Goal: Check status: Check status

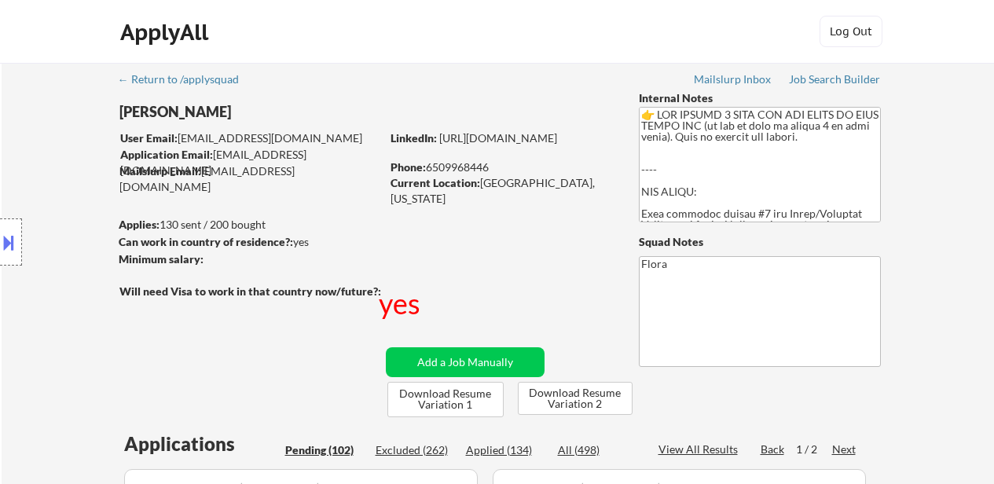
select select ""pending""
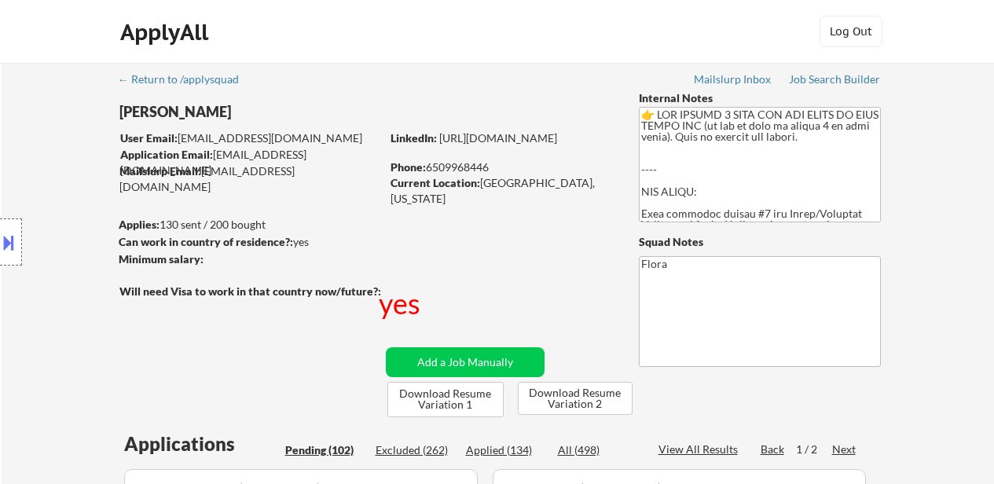
select select ""pending""
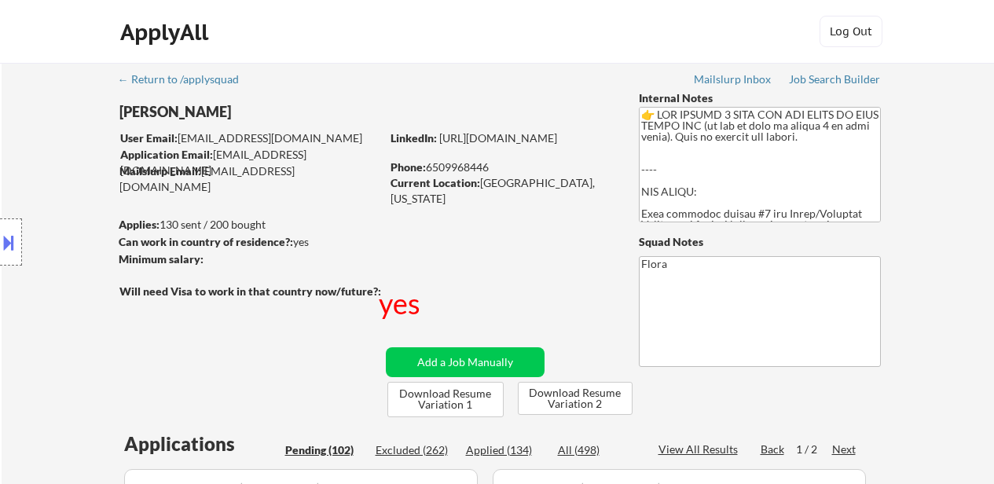
select select ""pending""
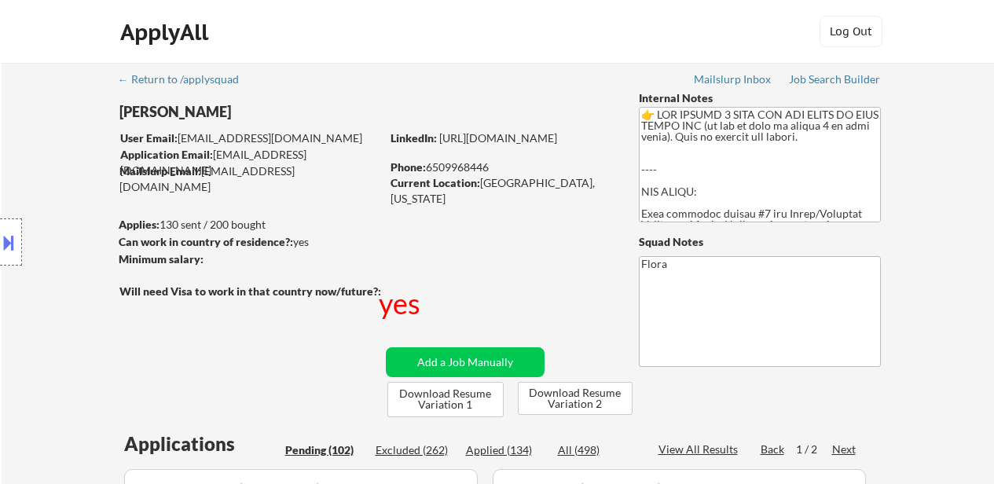
select select ""pending""
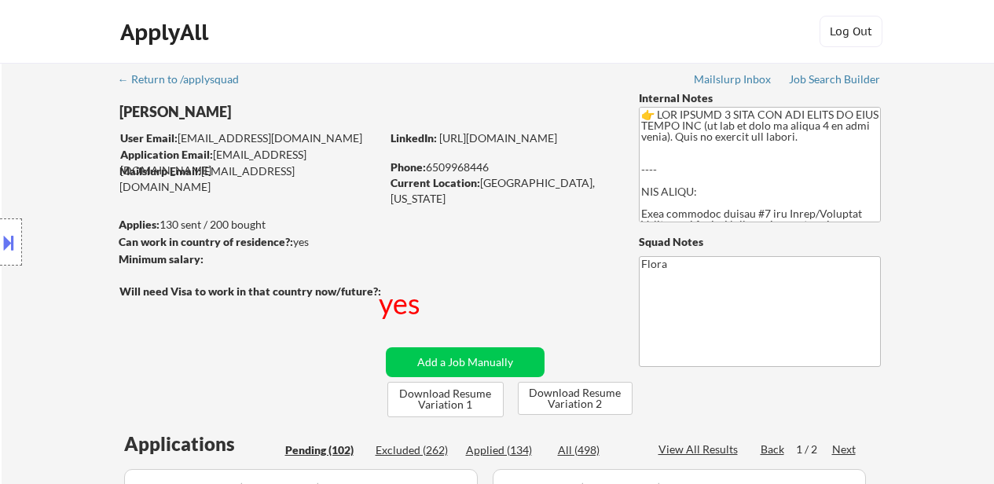
select select ""pending""
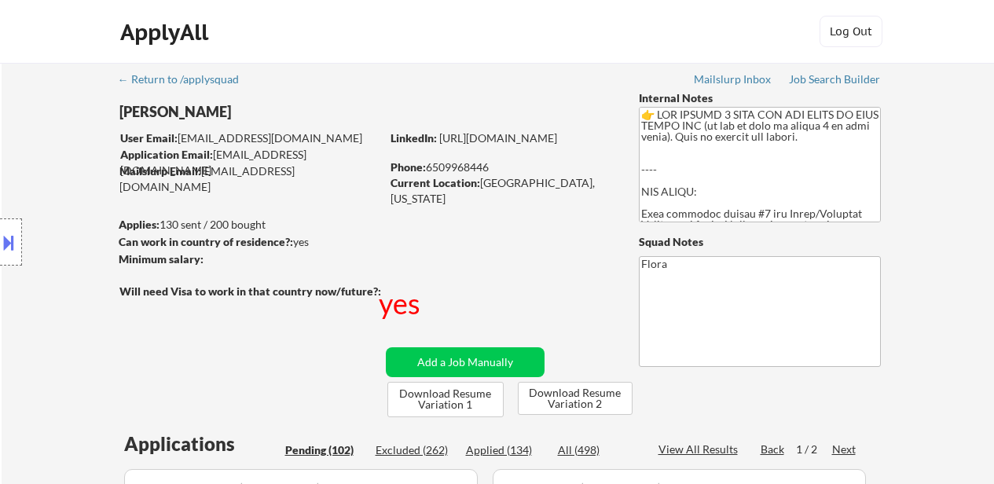
select select ""pending""
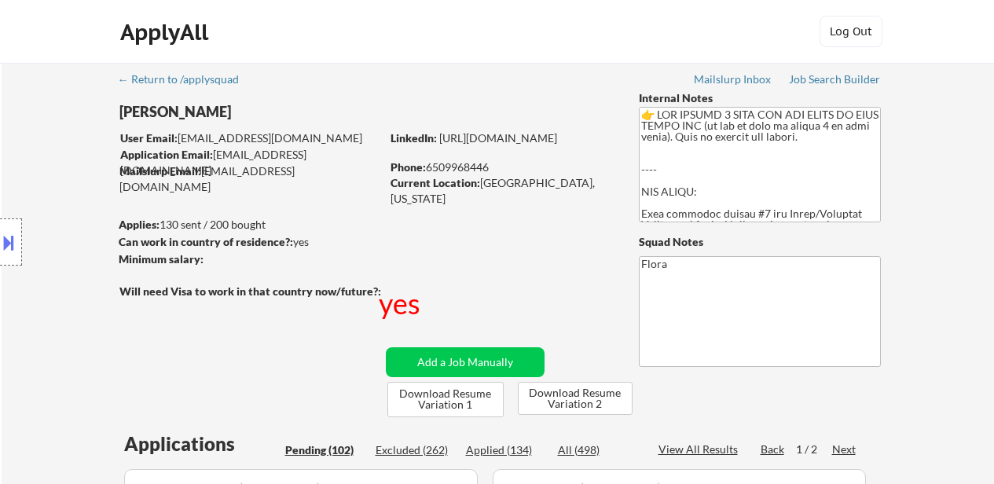
select select ""pending""
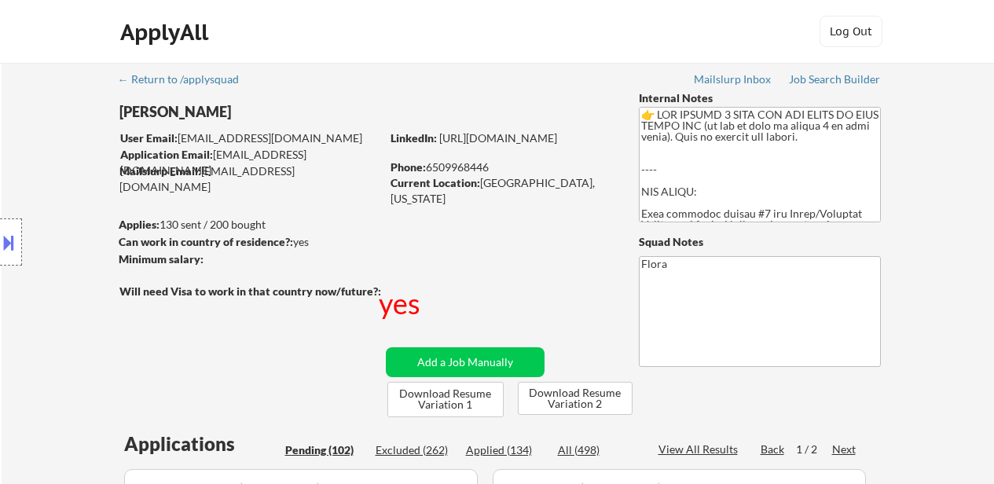
select select ""pending""
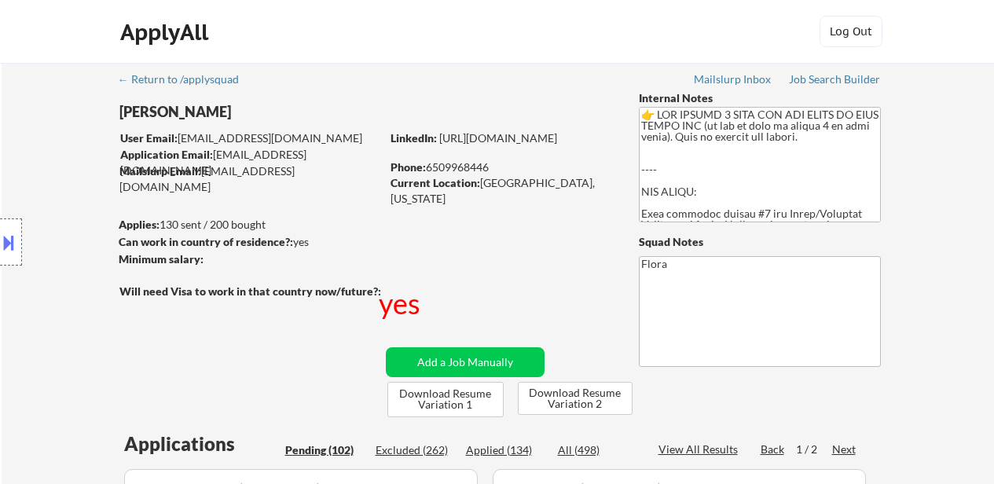
select select ""pending""
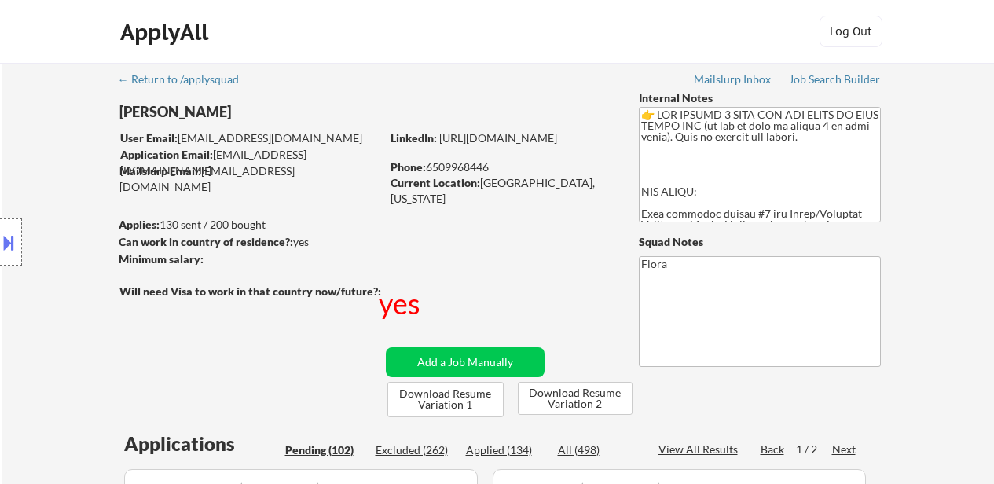
select select ""pending""
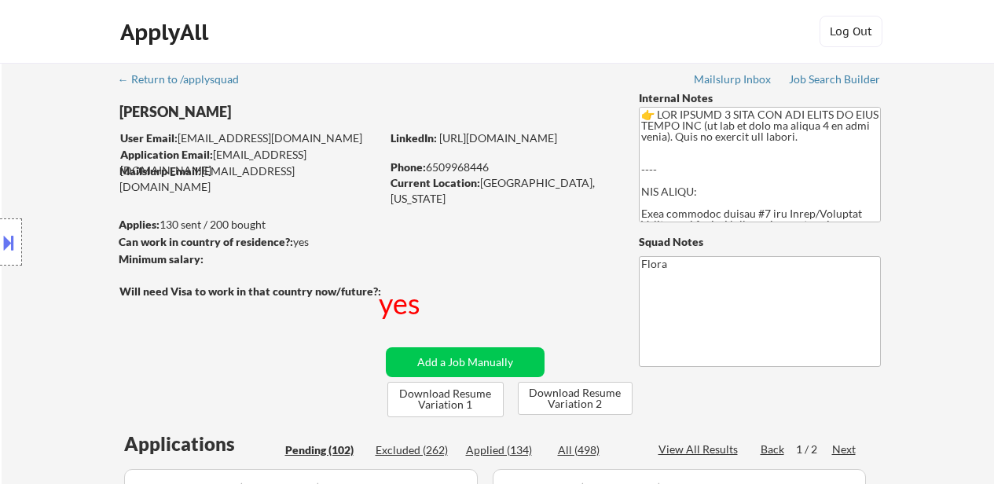
select select ""pending""
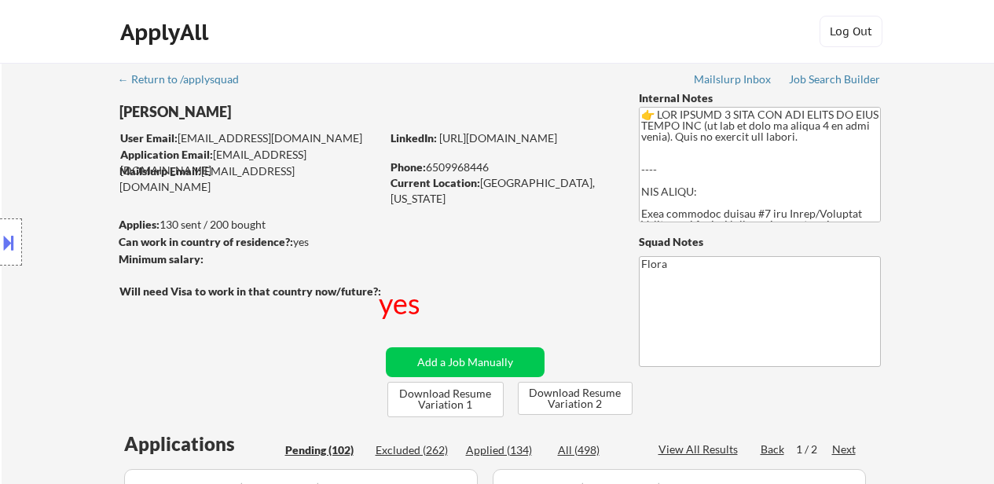
select select ""pending""
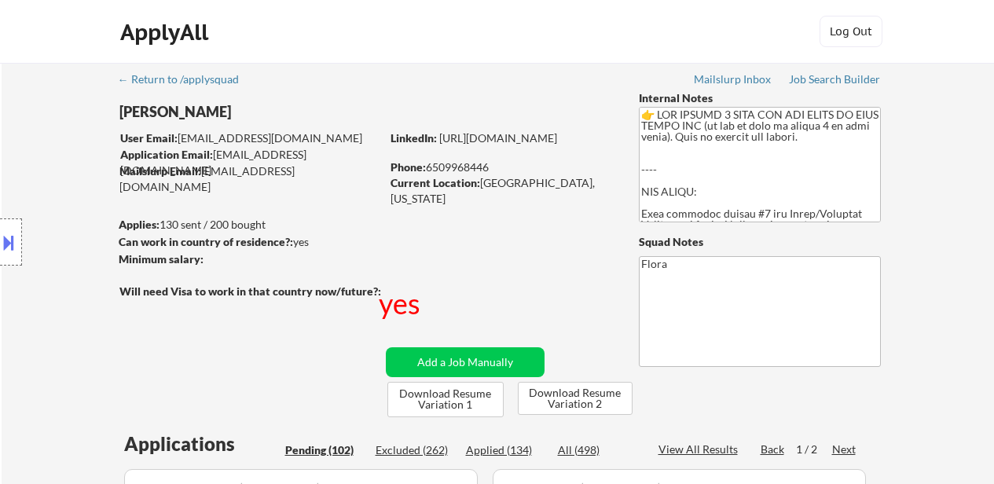
select select ""pending""
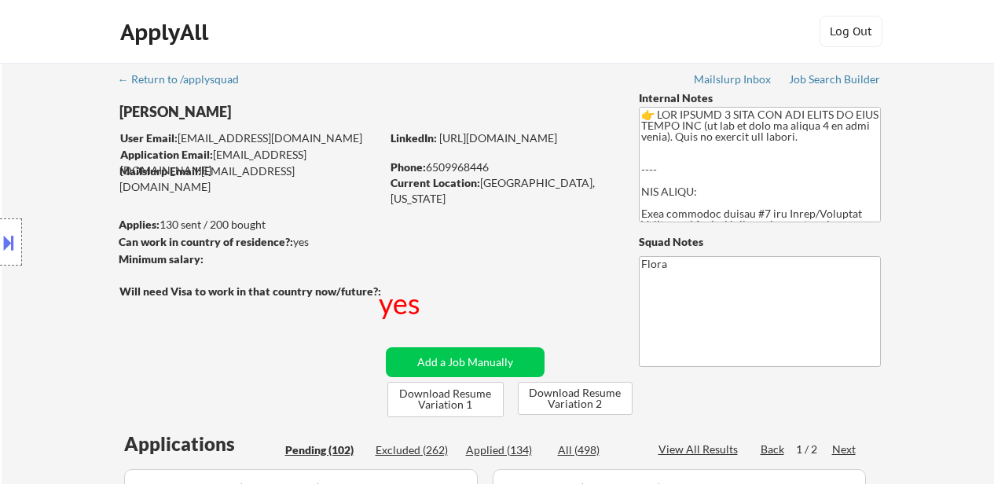
select select ""pending""
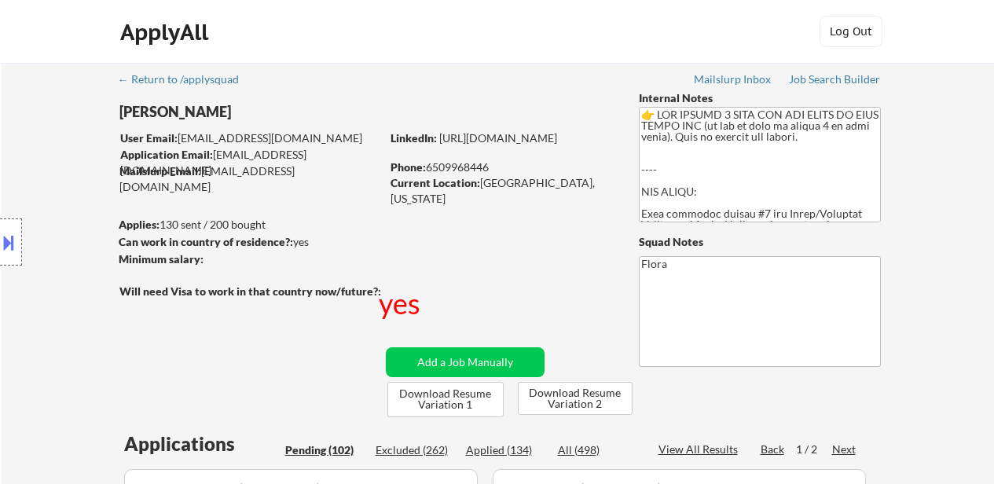
select select ""pending""
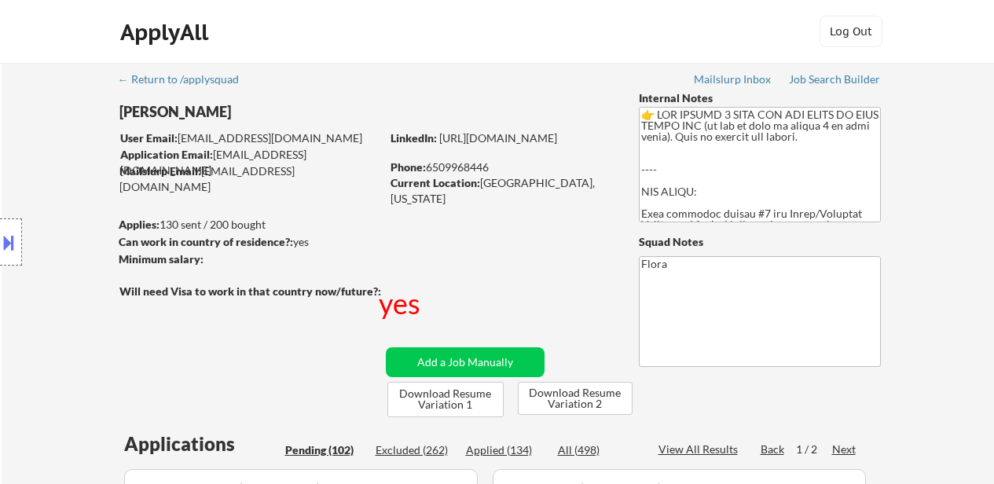
select select ""pending""
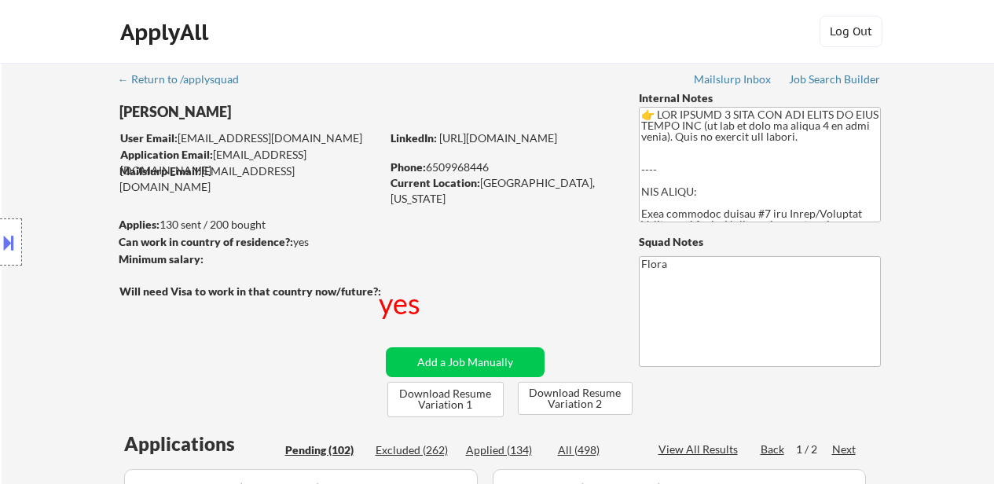
select select ""pending""
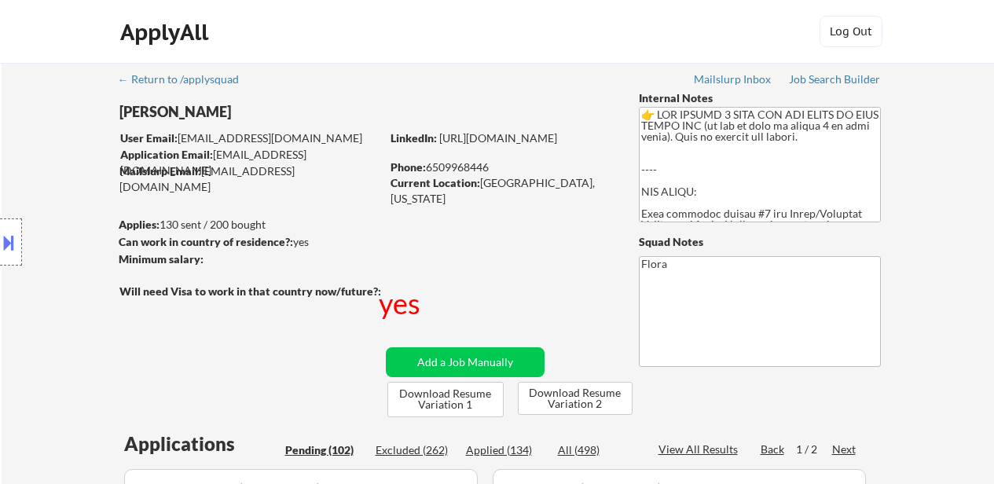
select select ""pending""
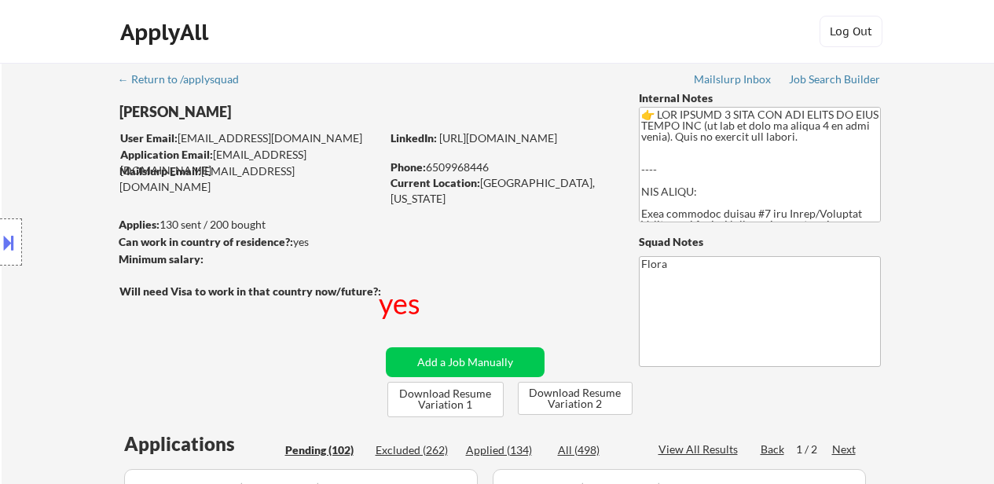
select select ""pending""
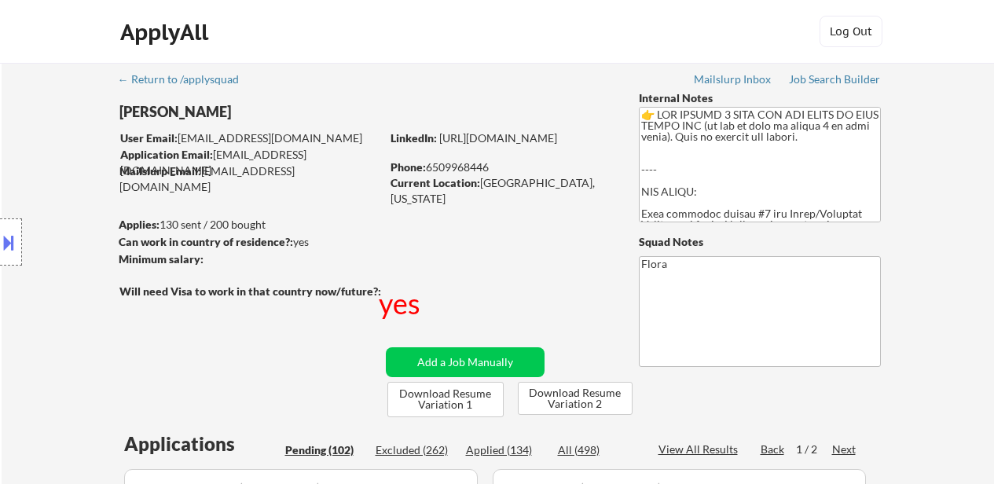
select select ""pending""
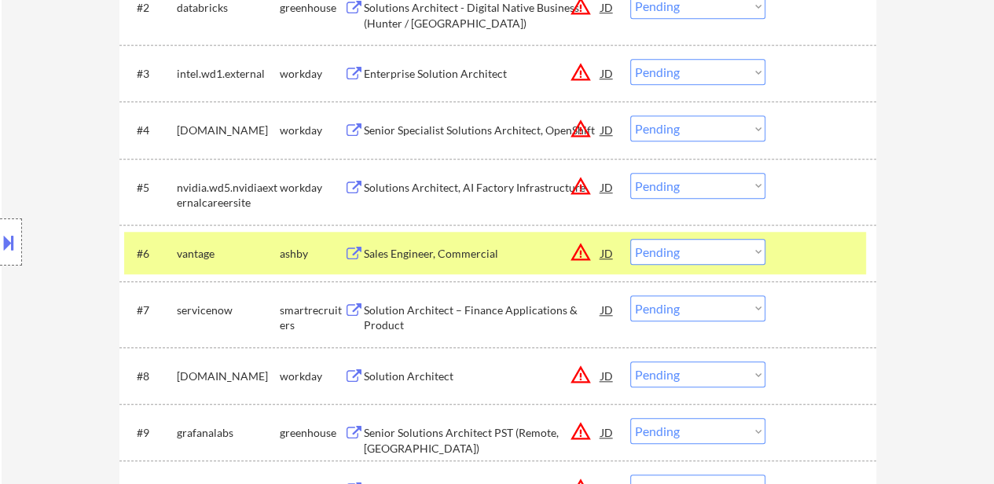
scroll to position [707, 0]
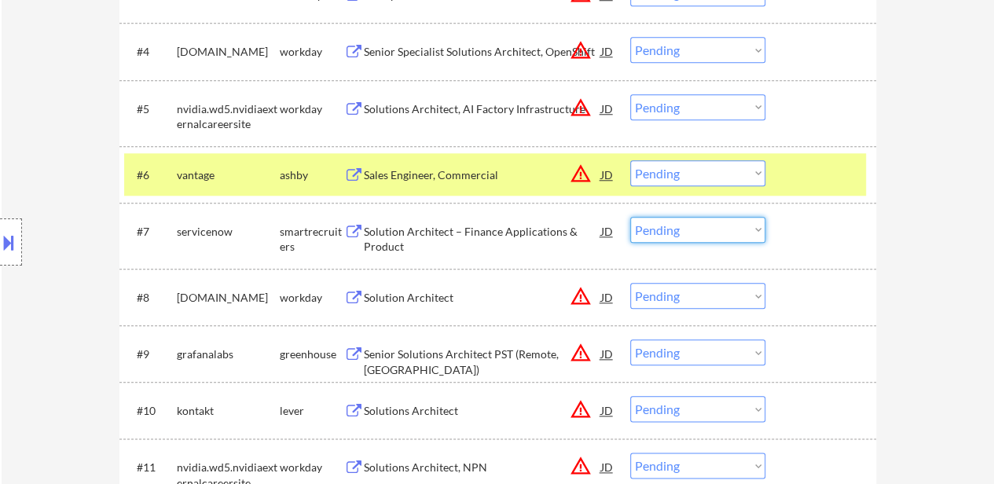
click at [668, 229] on select "Choose an option... Pending Applied Excluded (Questions) Excluded (Expired) Exc…" at bounding box center [697, 230] width 135 height 26
click at [630, 217] on select "Choose an option... Pending Applied Excluded (Questions) Excluded (Expired) Exc…" at bounding box center [697, 230] width 135 height 26
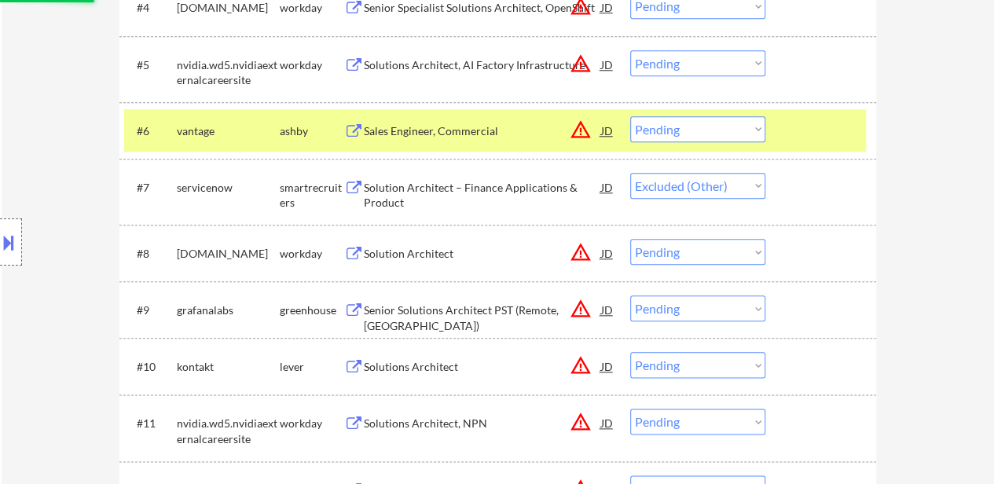
scroll to position [786, 0]
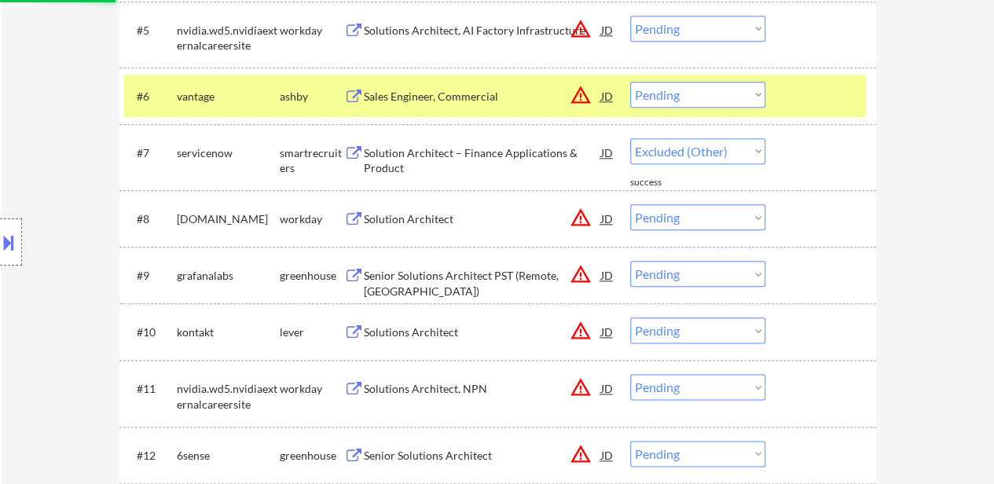
click at [467, 269] on div "Senior Solutions Architect PST (Remote, [GEOGRAPHIC_DATA])" at bounding box center [482, 283] width 237 height 31
select select ""pending""
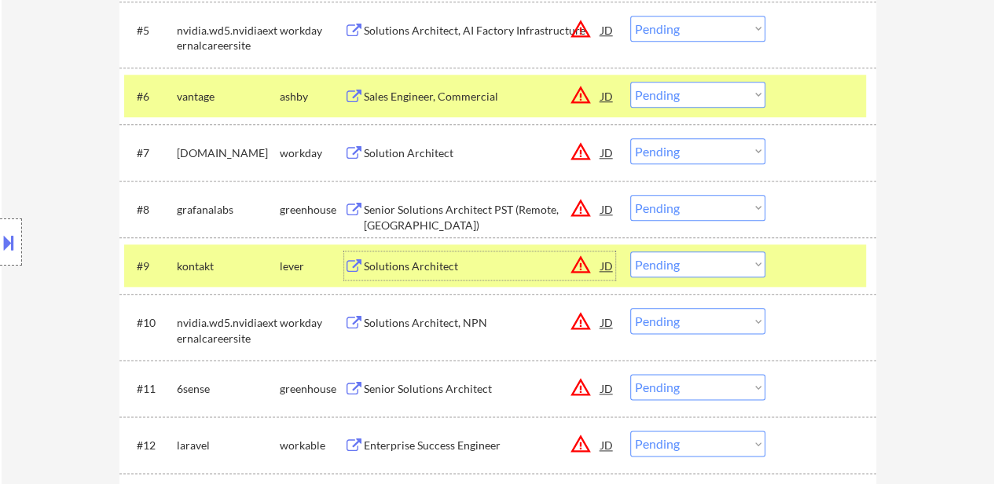
click at [439, 263] on div "Solutions Architect" at bounding box center [482, 267] width 237 height 16
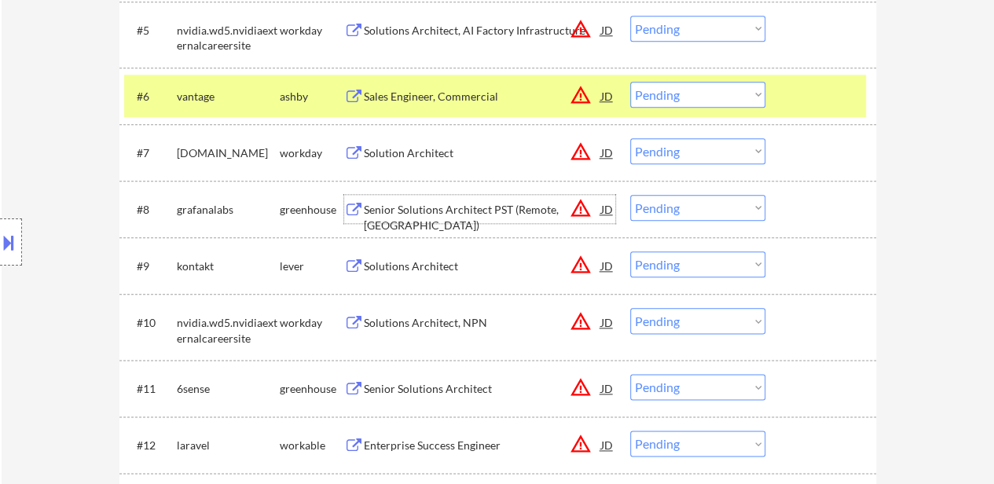
click at [444, 218] on div "Senior Solutions Architect PST (Remote, [GEOGRAPHIC_DATA])" at bounding box center [482, 209] width 237 height 28
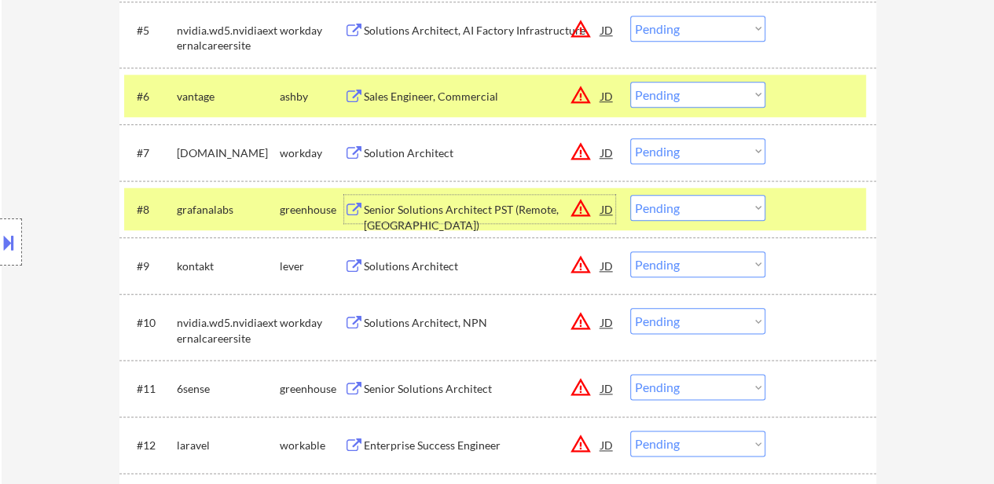
click at [676, 205] on select "Choose an option... Pending Applied Excluded (Questions) Excluded (Expired) Exc…" at bounding box center [697, 208] width 135 height 26
click at [630, 195] on select "Choose an option... Pending Applied Excluded (Questions) Excluded (Expired) Exc…" at bounding box center [697, 208] width 135 height 26
select select ""pending""
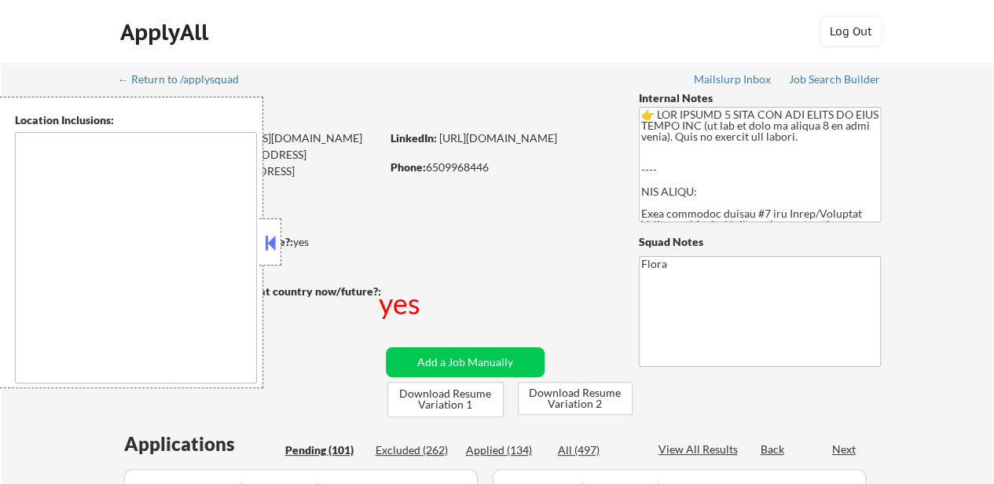
select select ""pending""
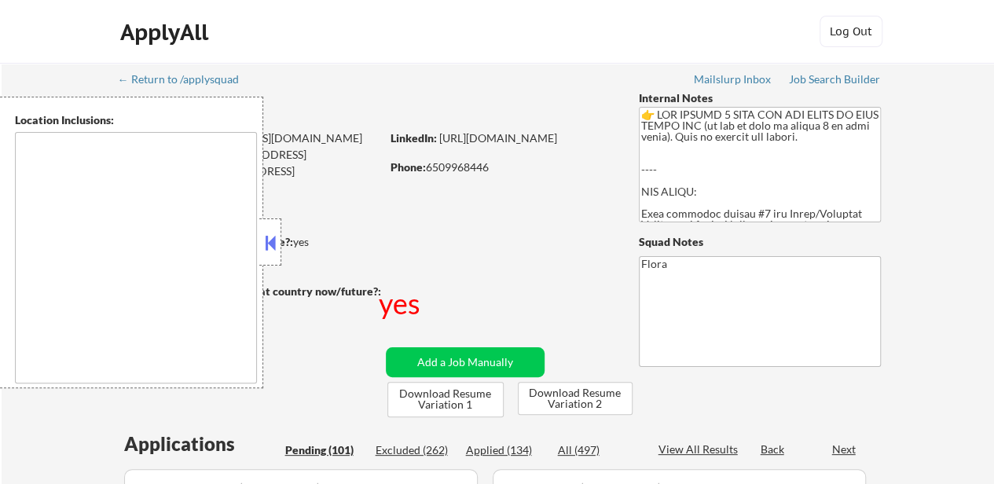
select select ""pending""
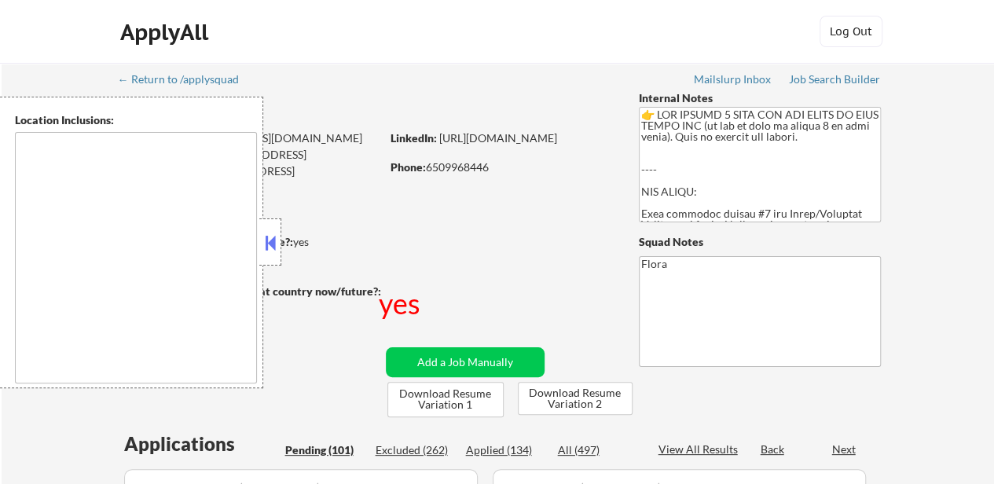
select select ""pending""
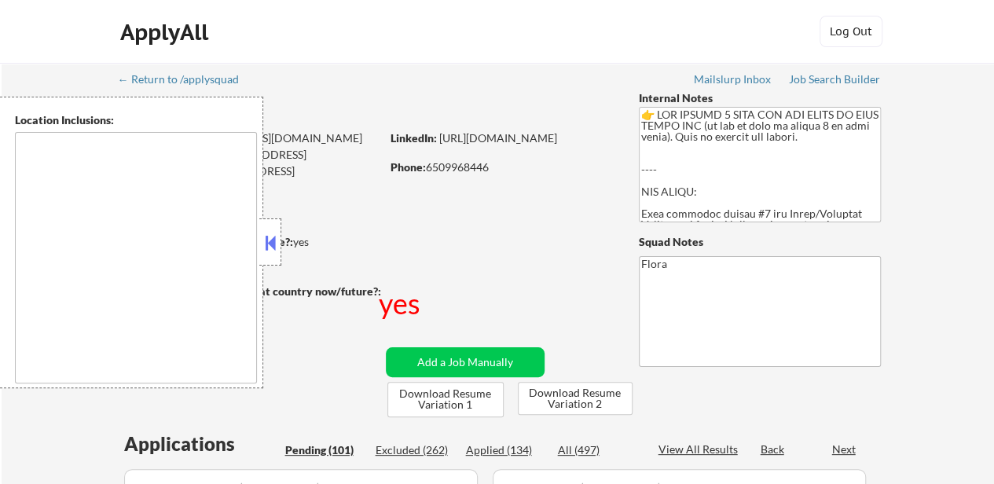
select select ""pending""
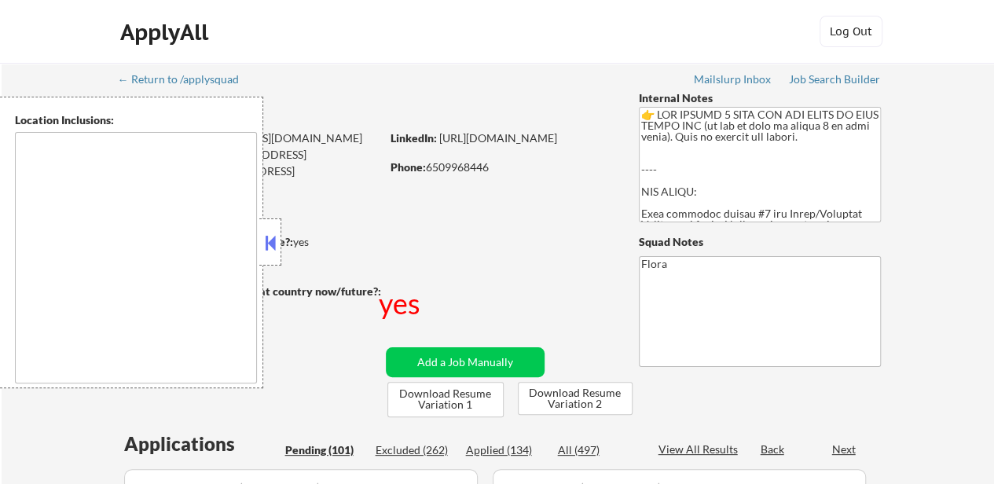
select select ""pending""
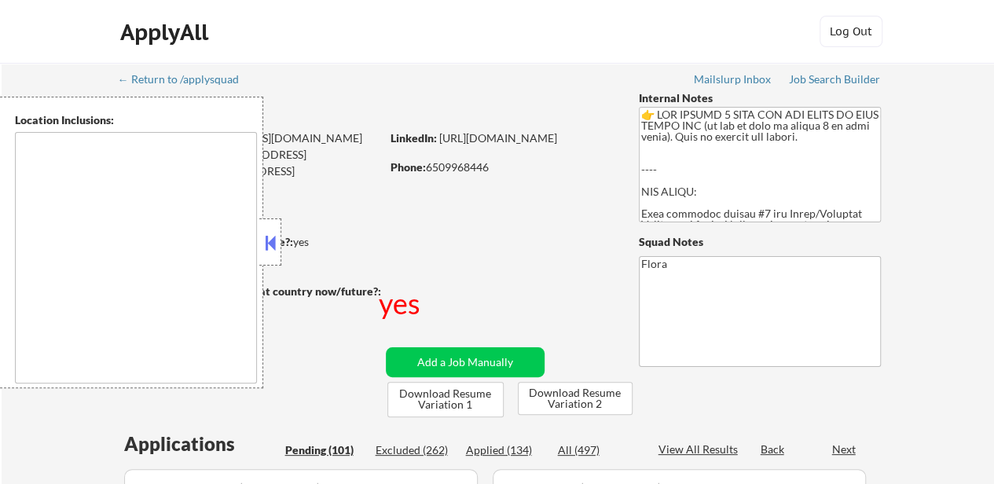
select select ""pending""
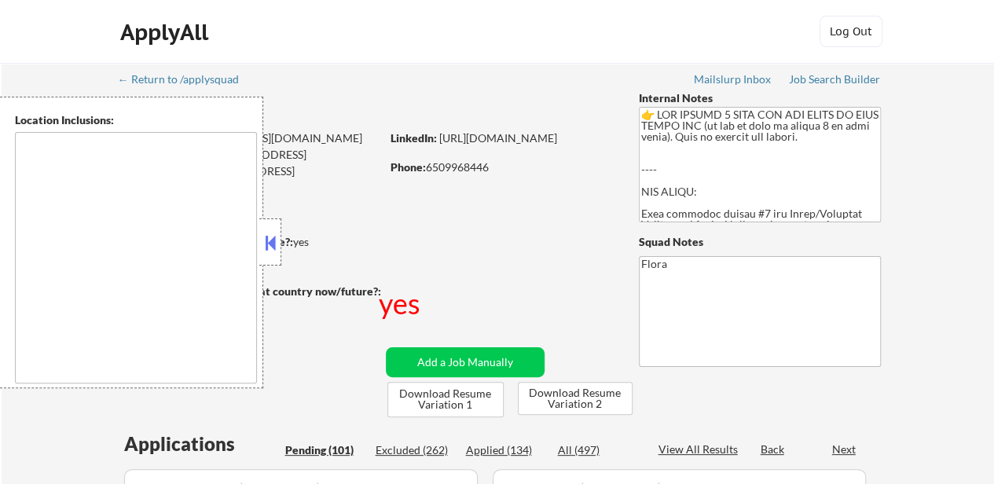
select select ""pending""
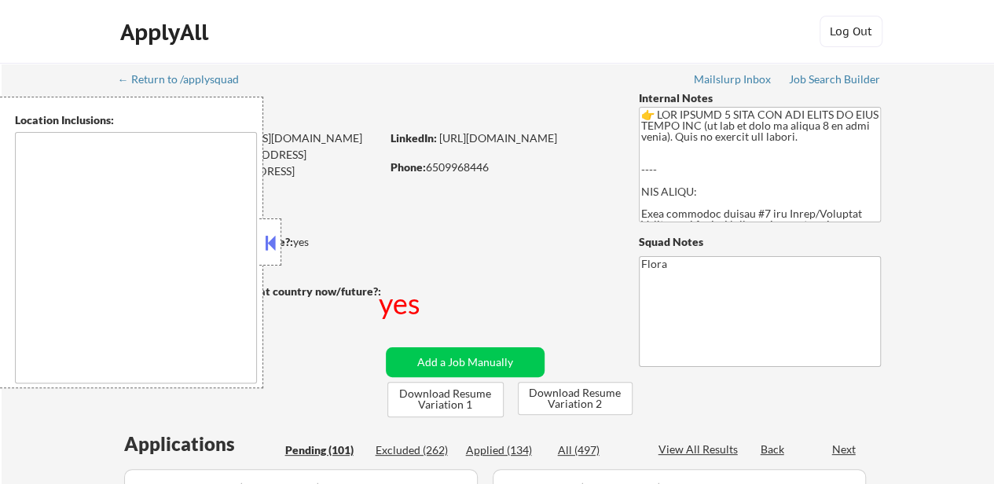
select select ""pending""
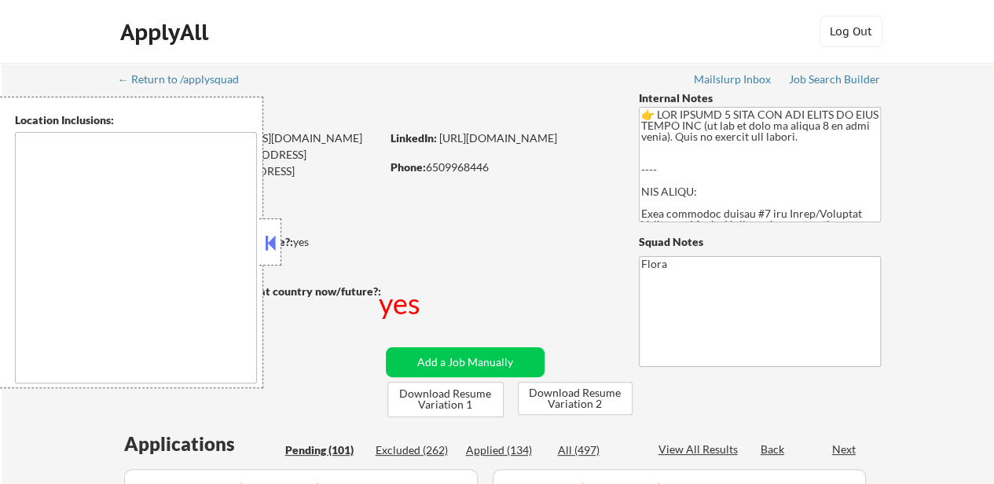
select select ""pending""
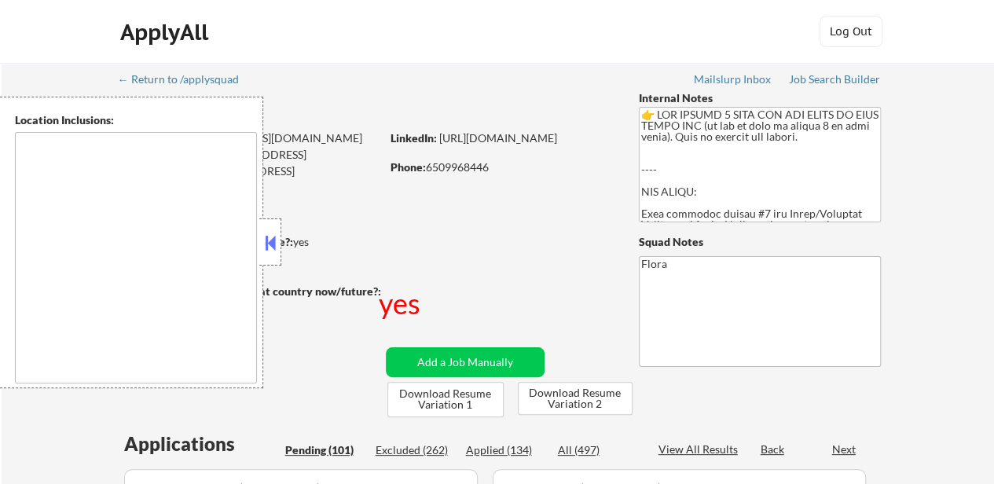
select select ""pending""
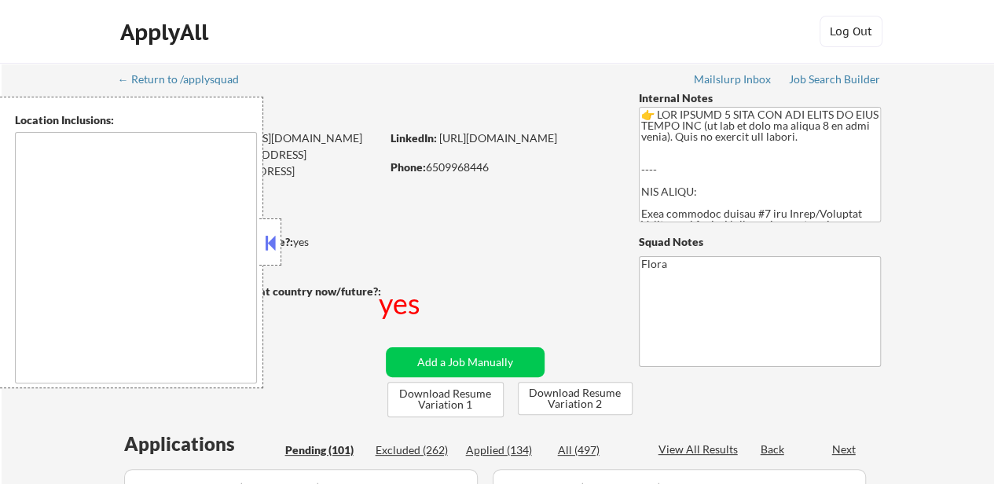
select select ""pending""
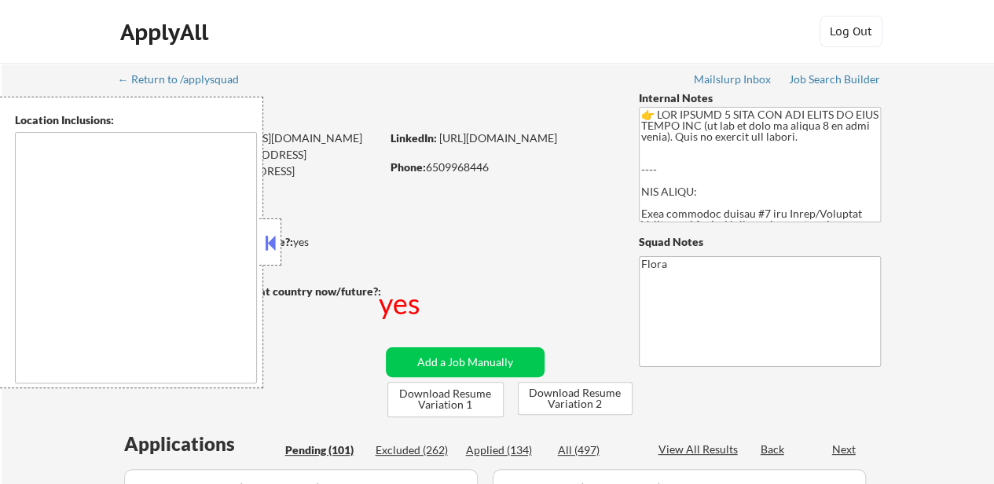
select select ""pending""
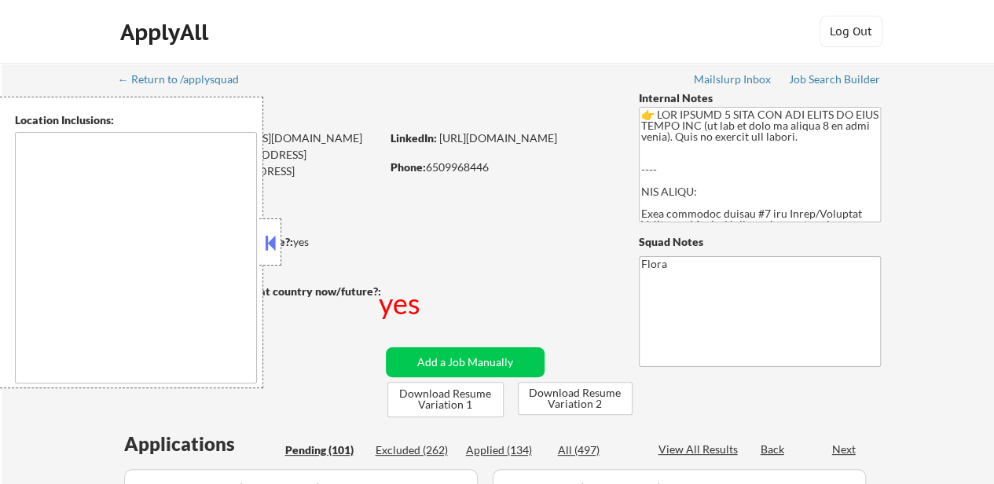
select select ""pending""
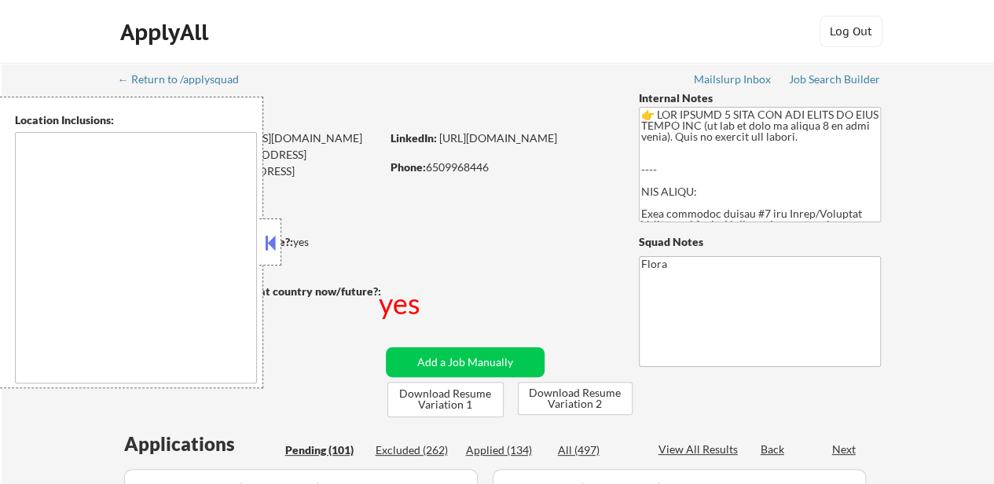
select select ""pending""
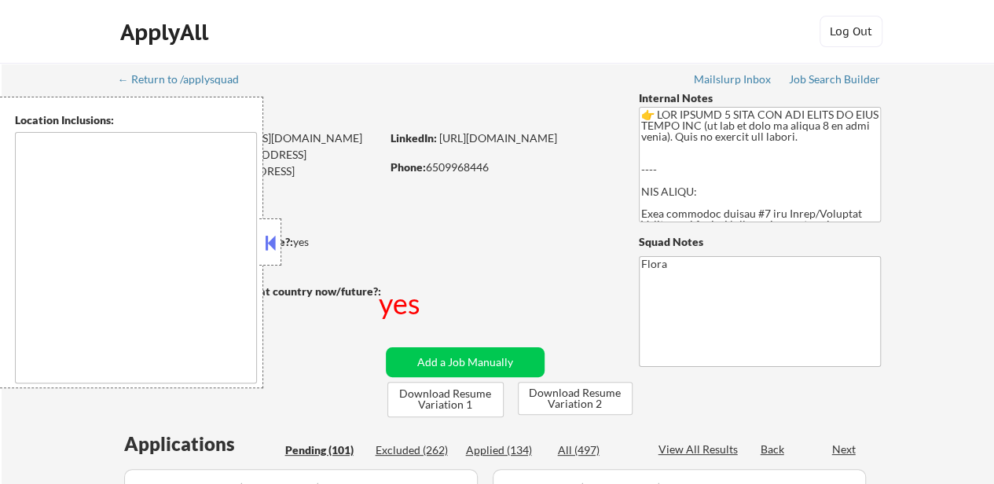
select select ""pending""
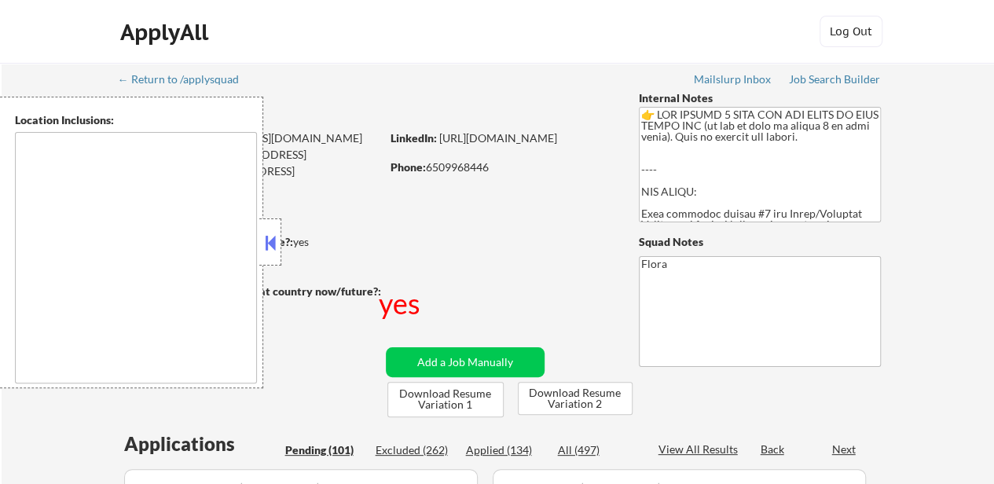
select select ""pending""
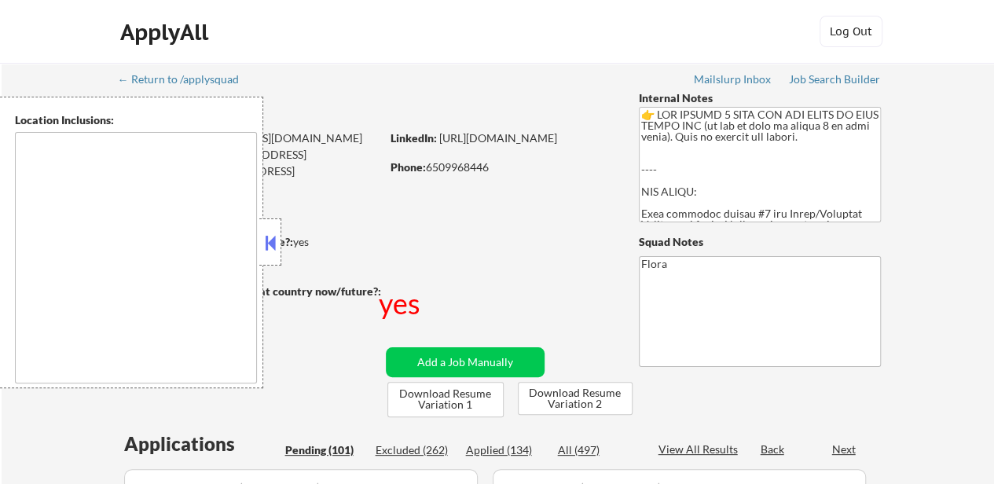
select select ""pending""
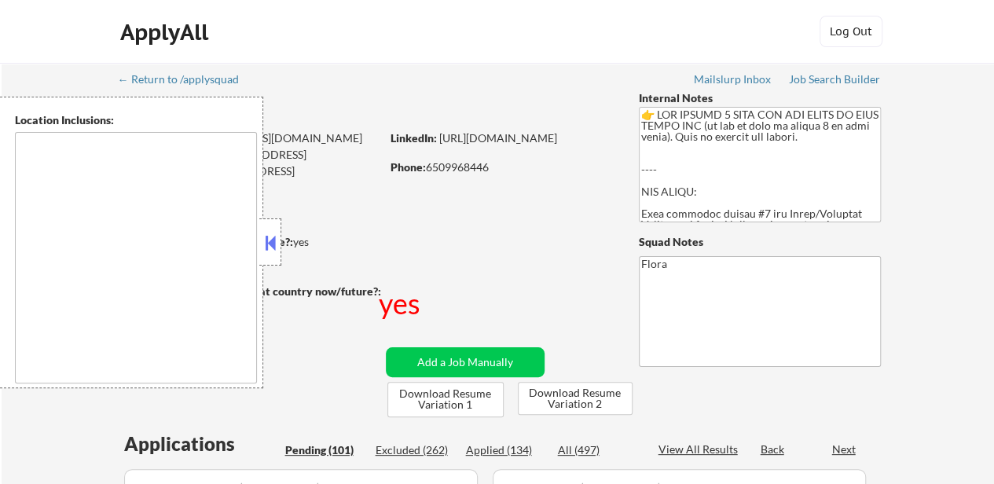
select select ""pending""
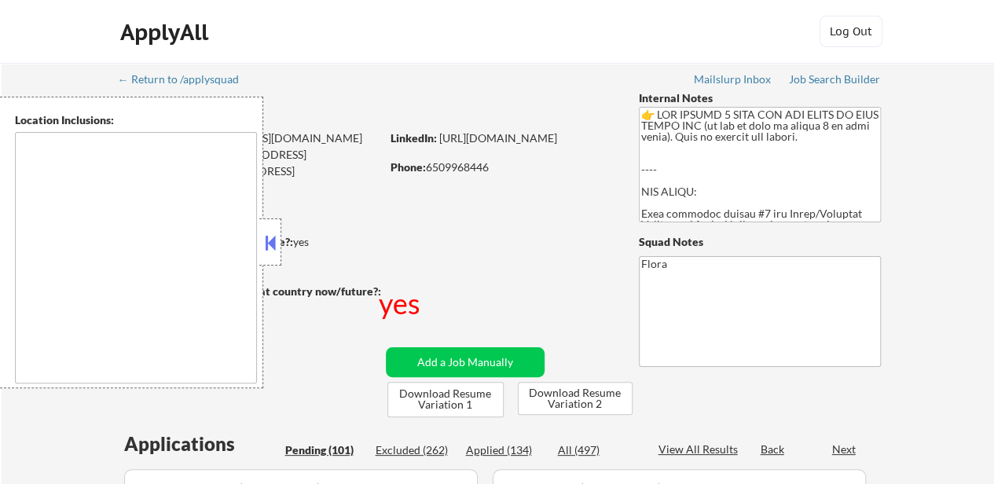
select select ""pending""
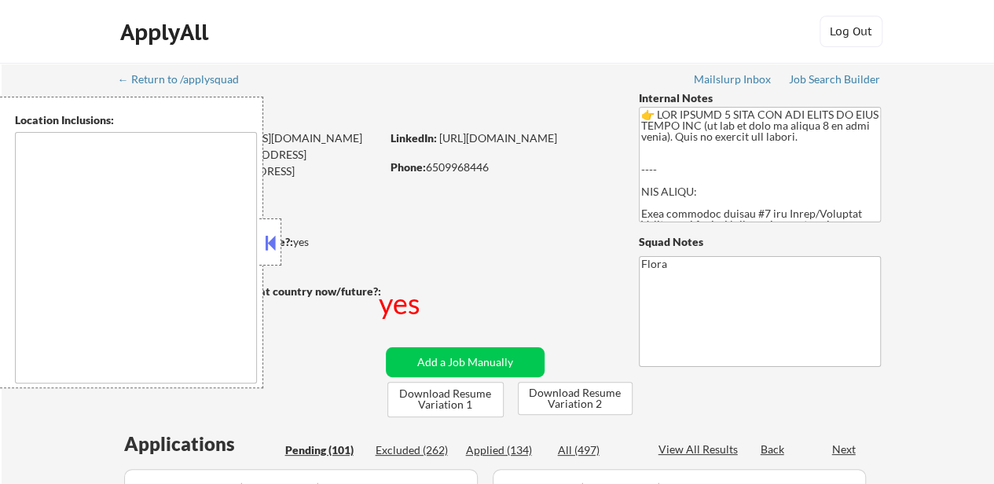
select select ""pending""
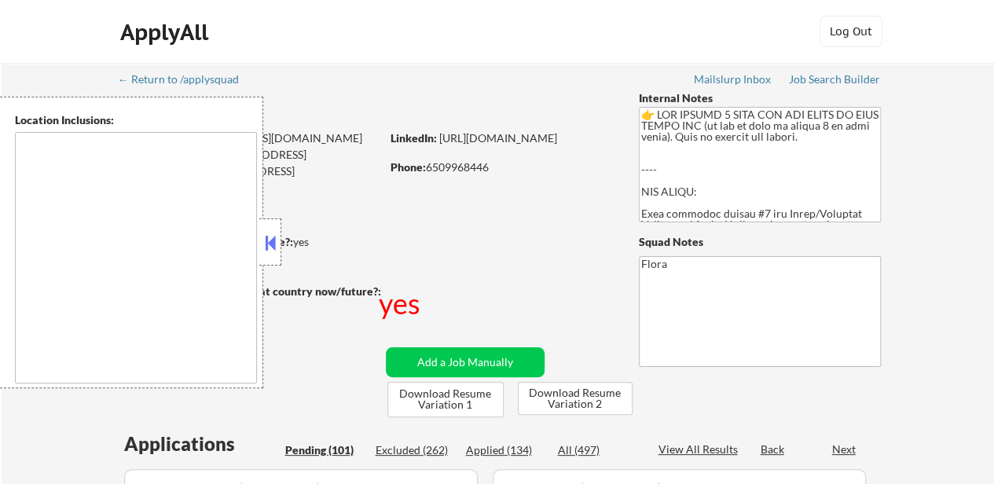
click at [508, 450] on div "Applied (134)" at bounding box center [505, 450] width 79 height 16
select select ""applied""
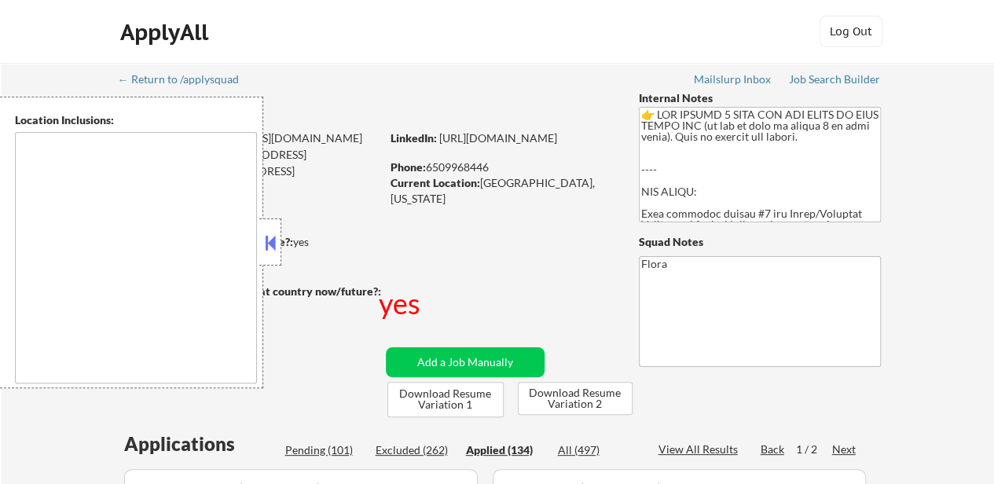
select select ""applied""
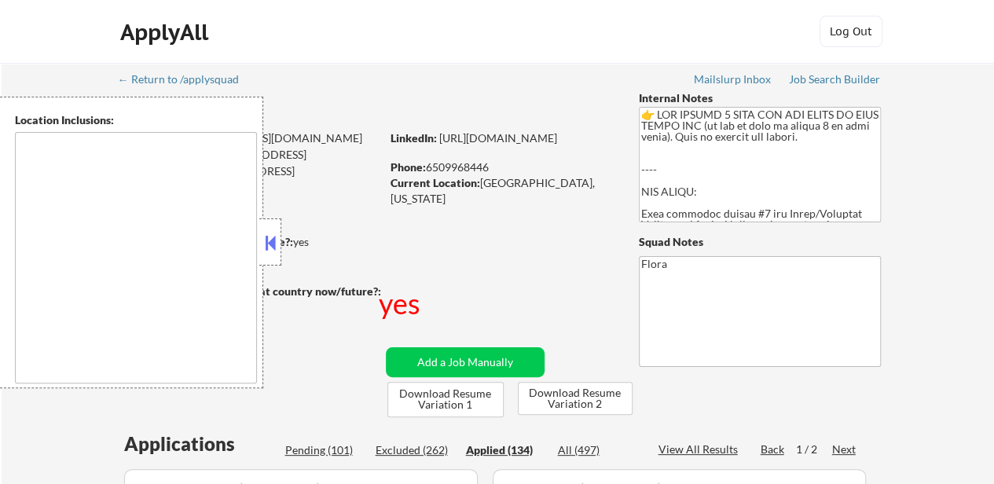
select select ""applied""
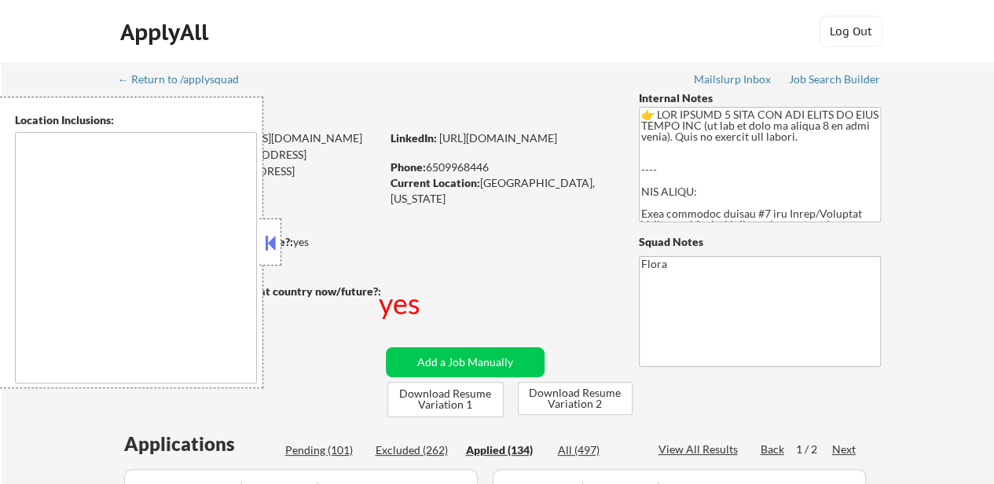
select select ""applied""
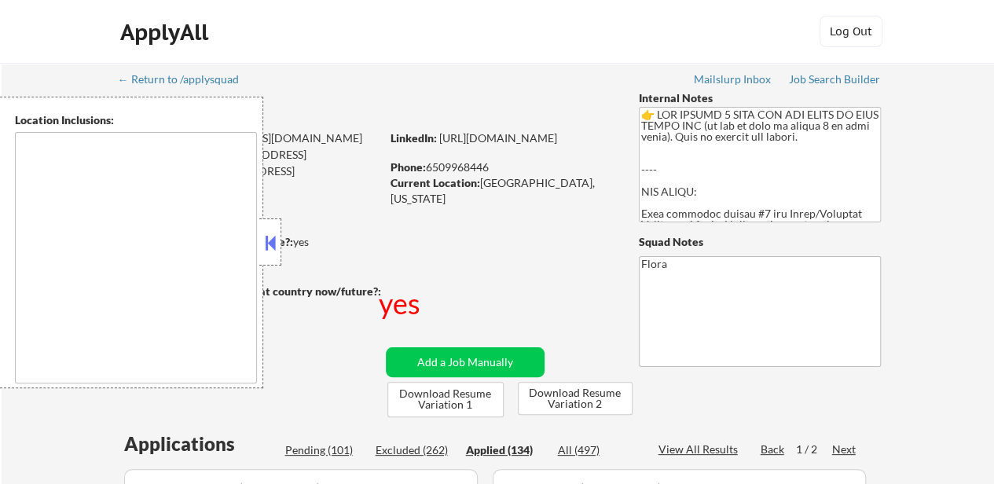
select select ""applied""
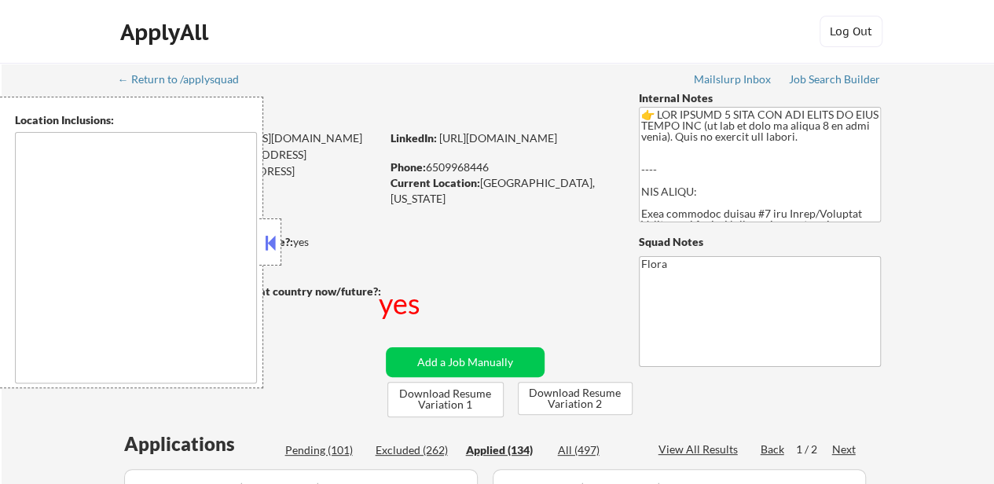
select select ""applied""
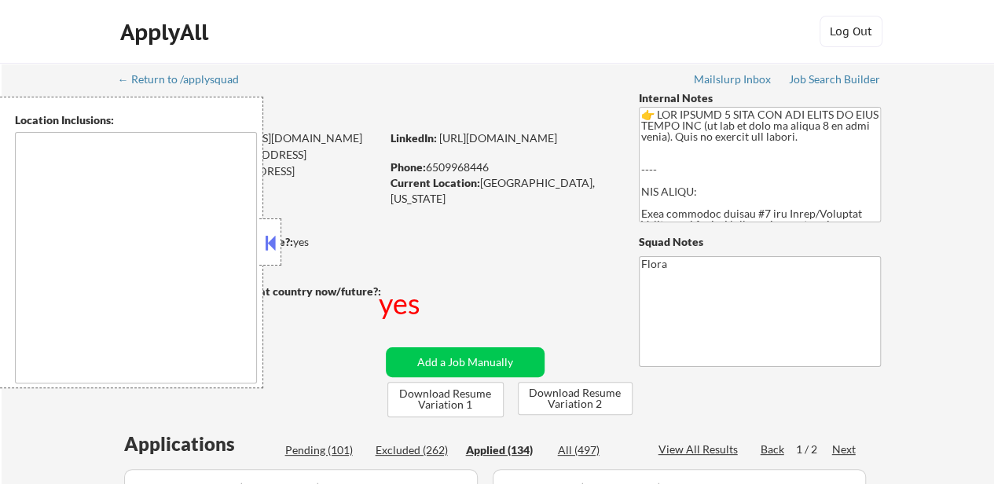
select select ""applied""
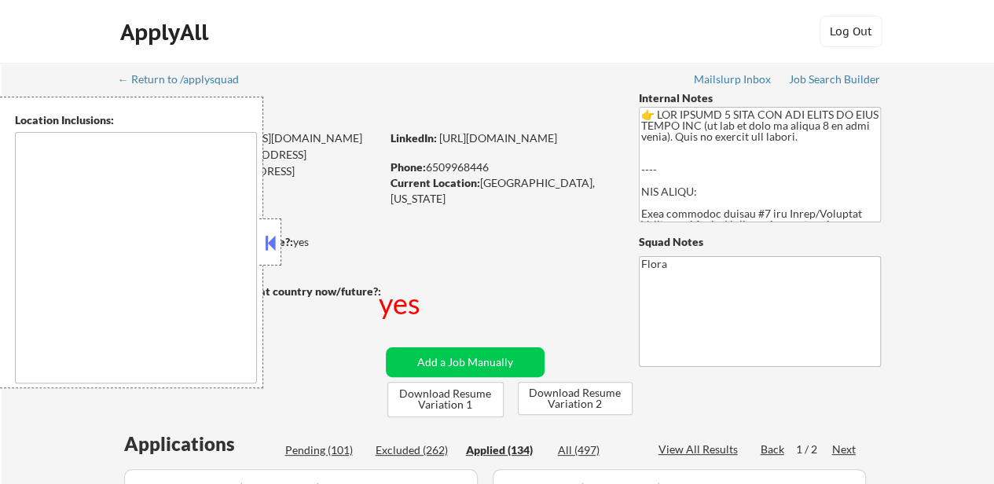
select select ""applied""
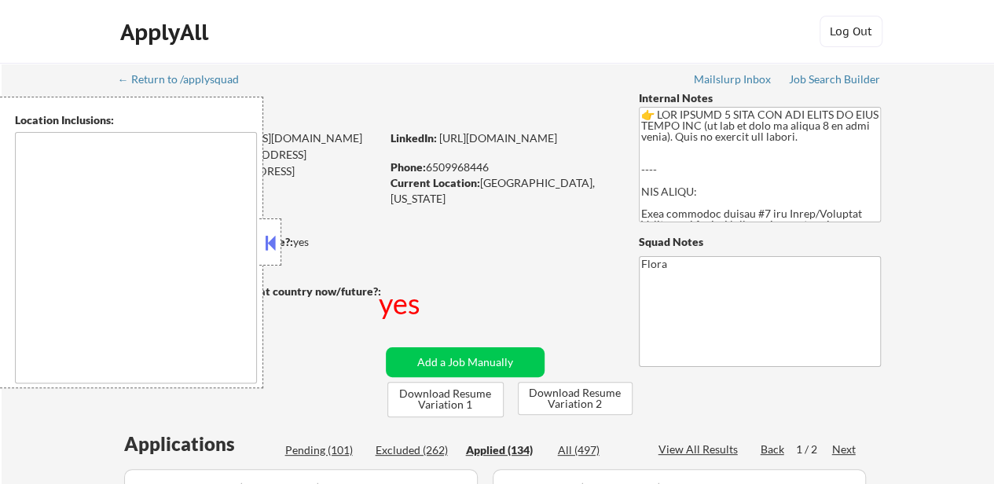
select select ""applied""
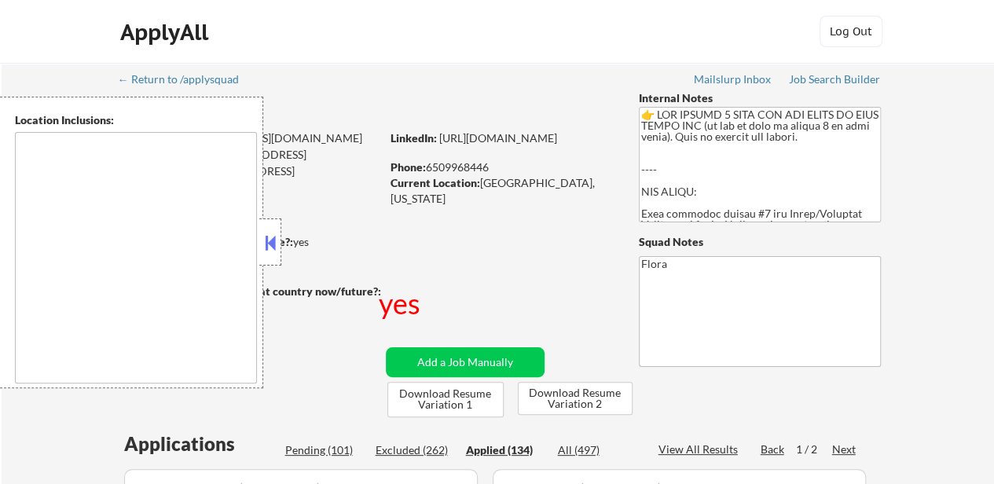
select select ""applied""
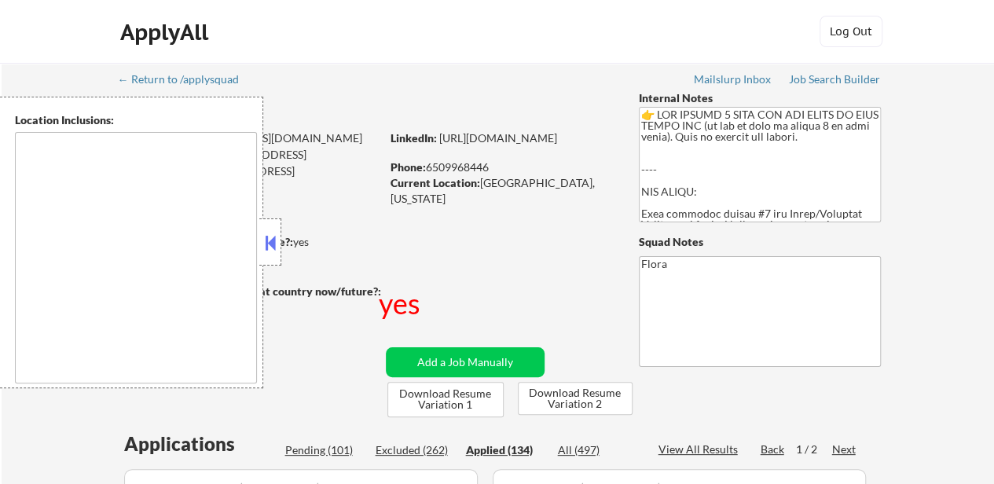
select select ""applied""
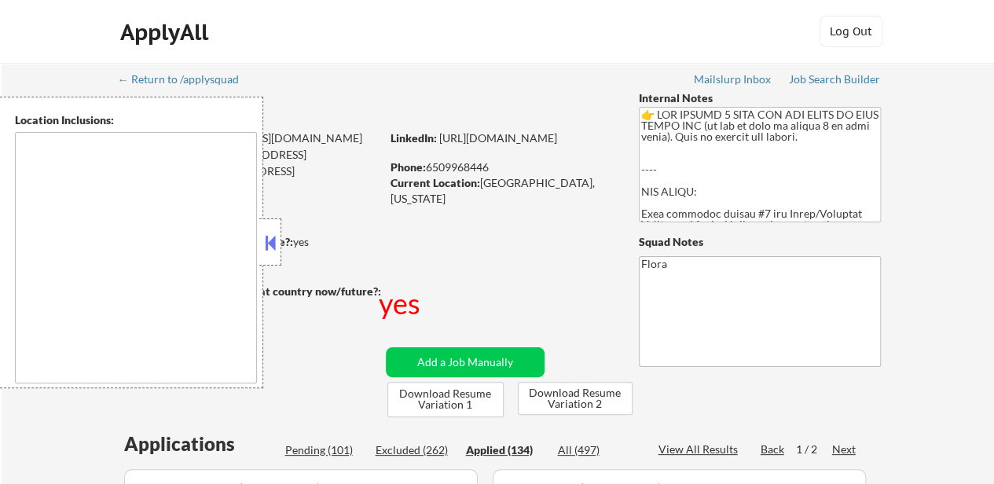
select select ""applied""
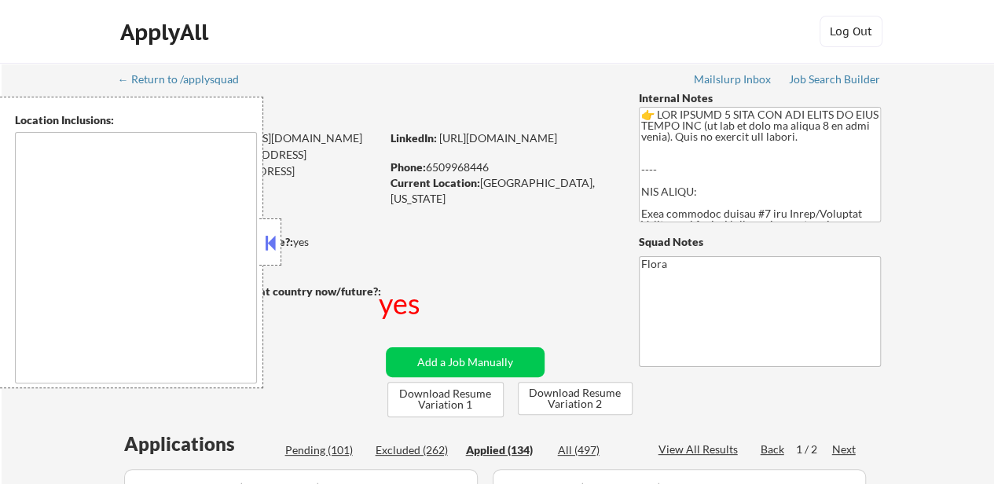
select select ""applied""
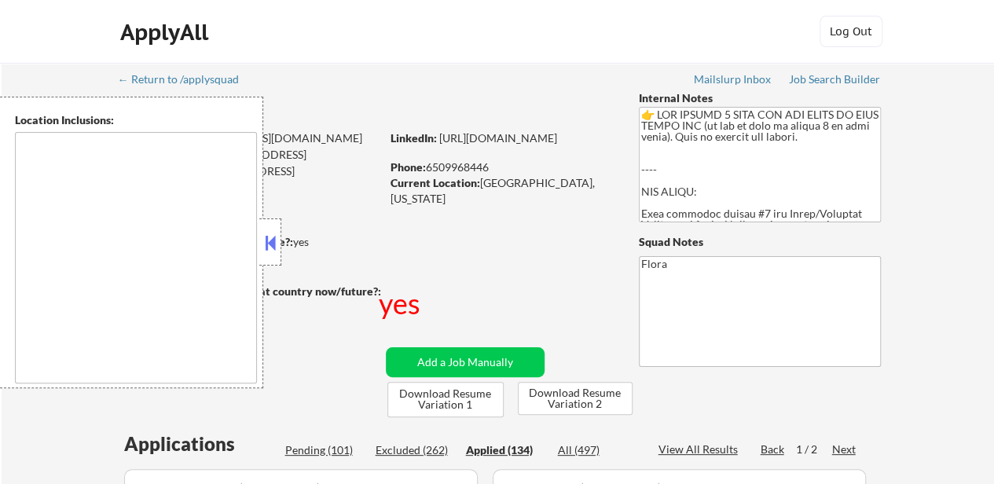
select select ""applied""
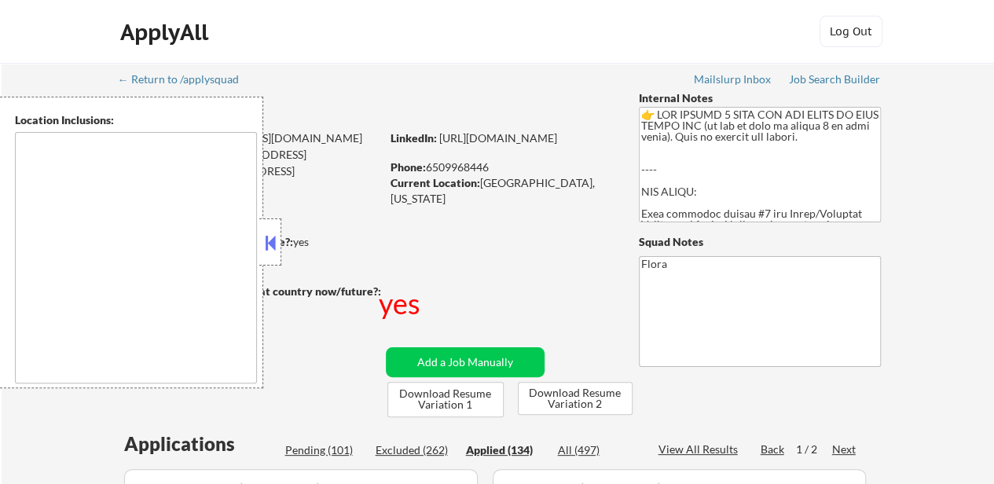
select select ""applied""
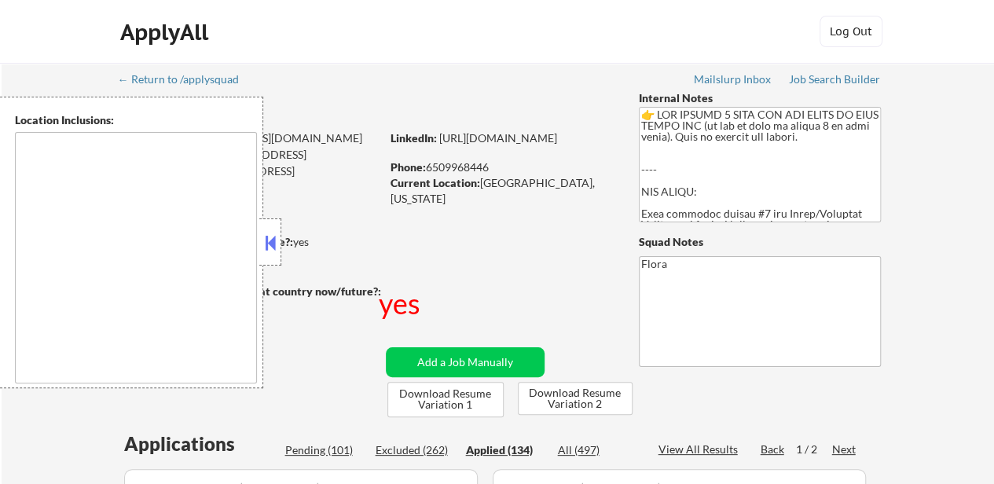
select select ""applied""
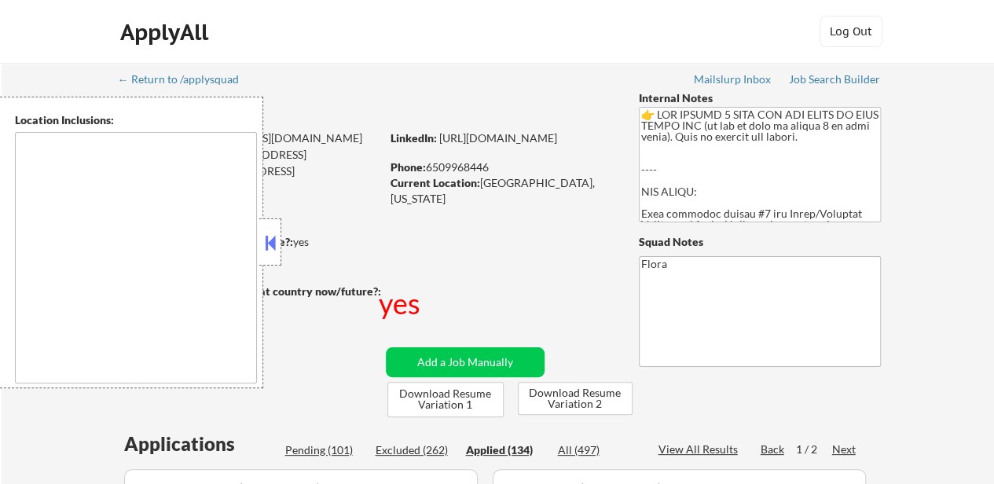
select select ""applied""
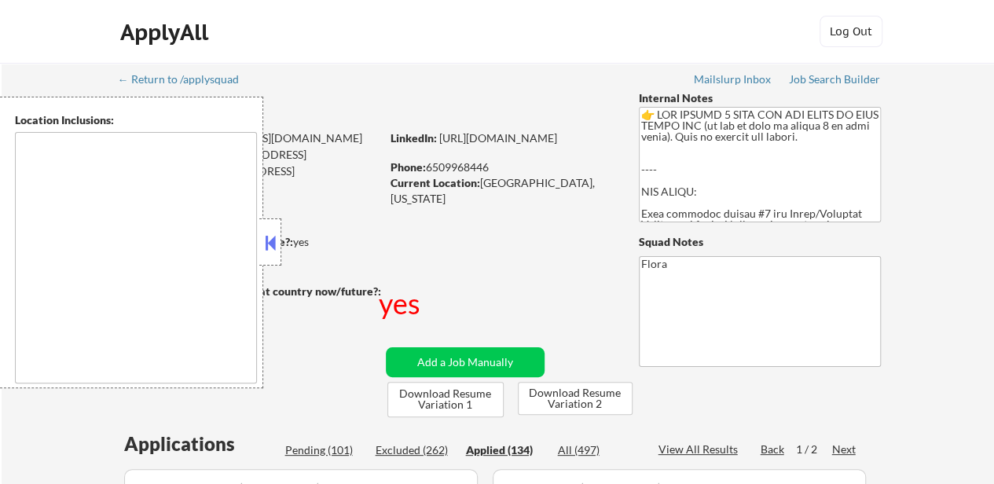
select select ""applied""
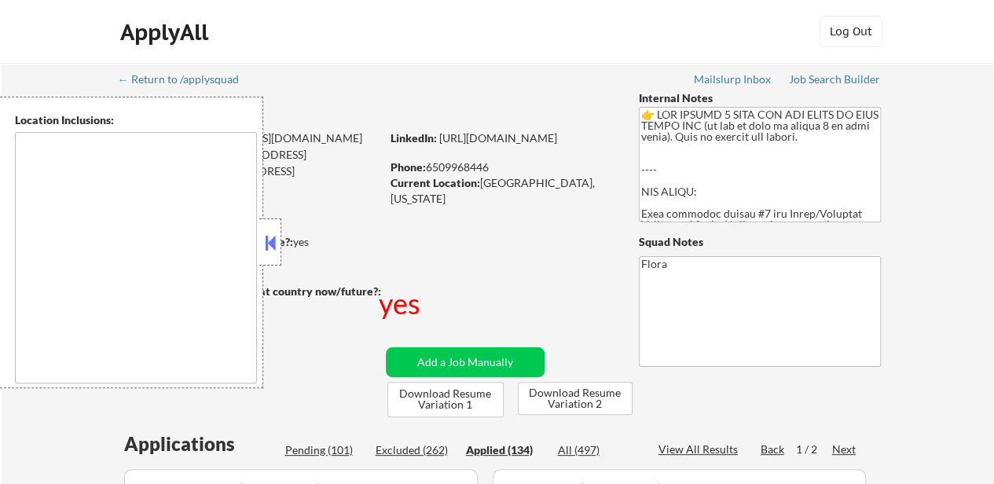
select select ""applied""
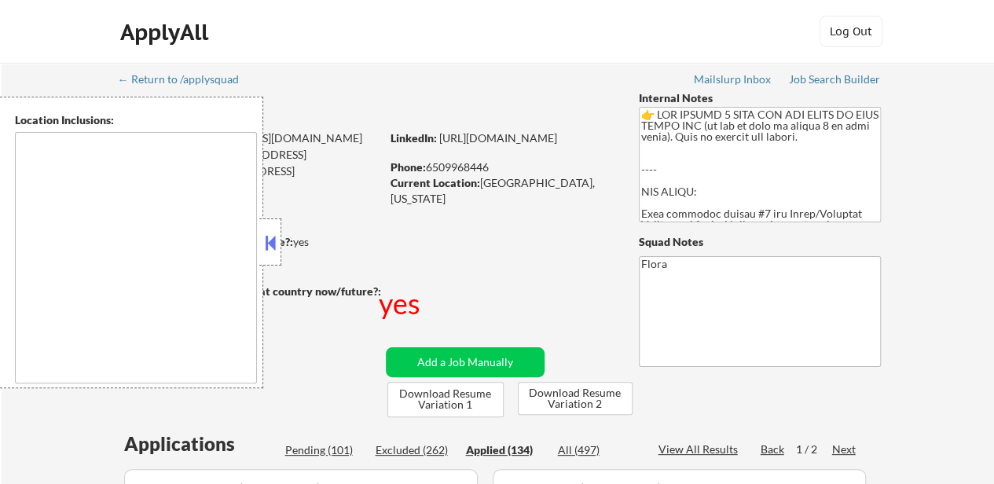
select select ""applied""
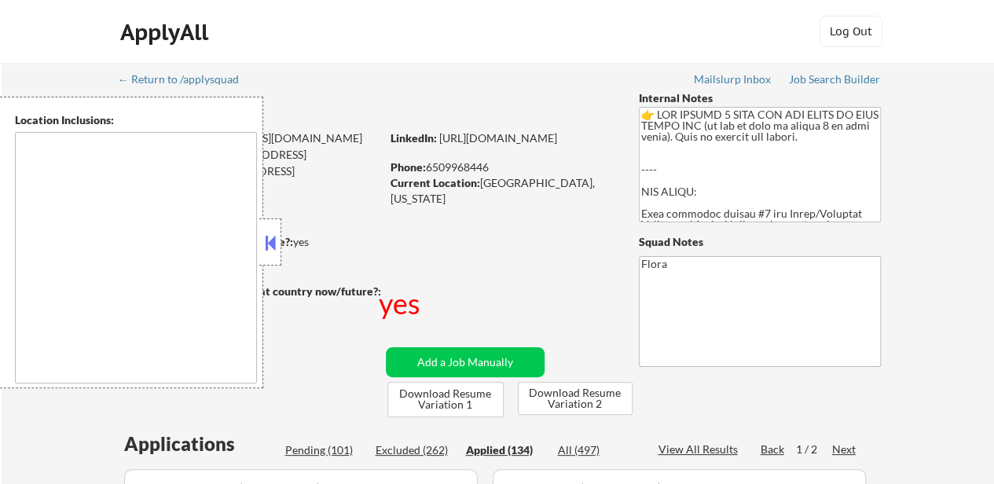
select select ""applied""
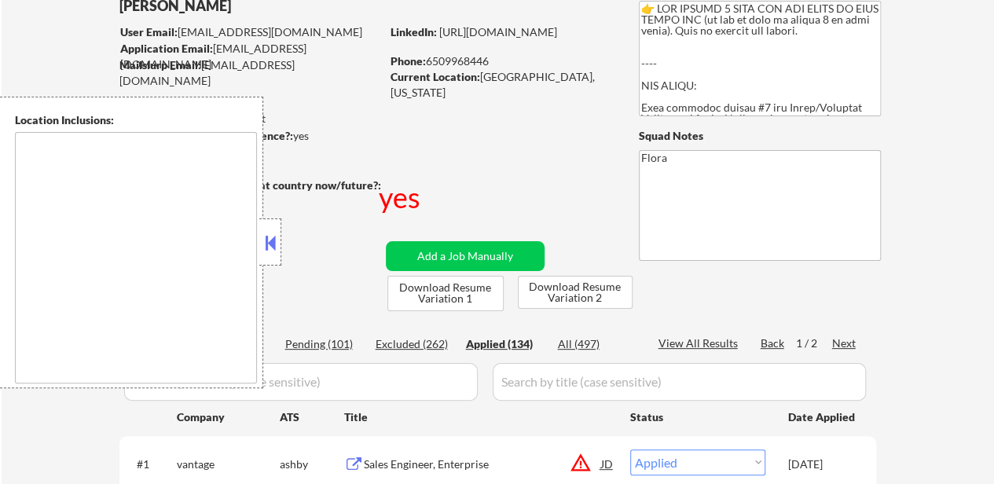
scroll to position [157, 0]
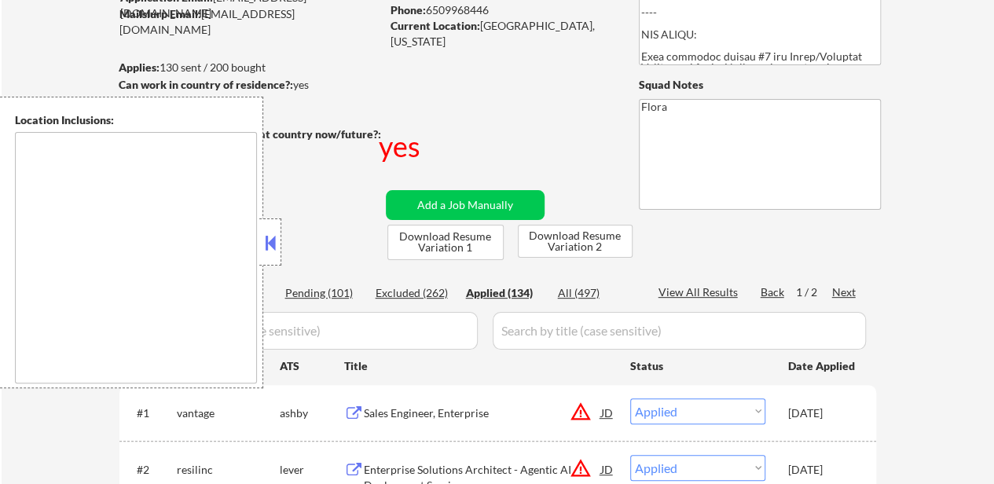
click at [266, 229] on div at bounding box center [270, 241] width 22 height 47
